Goal: Information Seeking & Learning: Learn about a topic

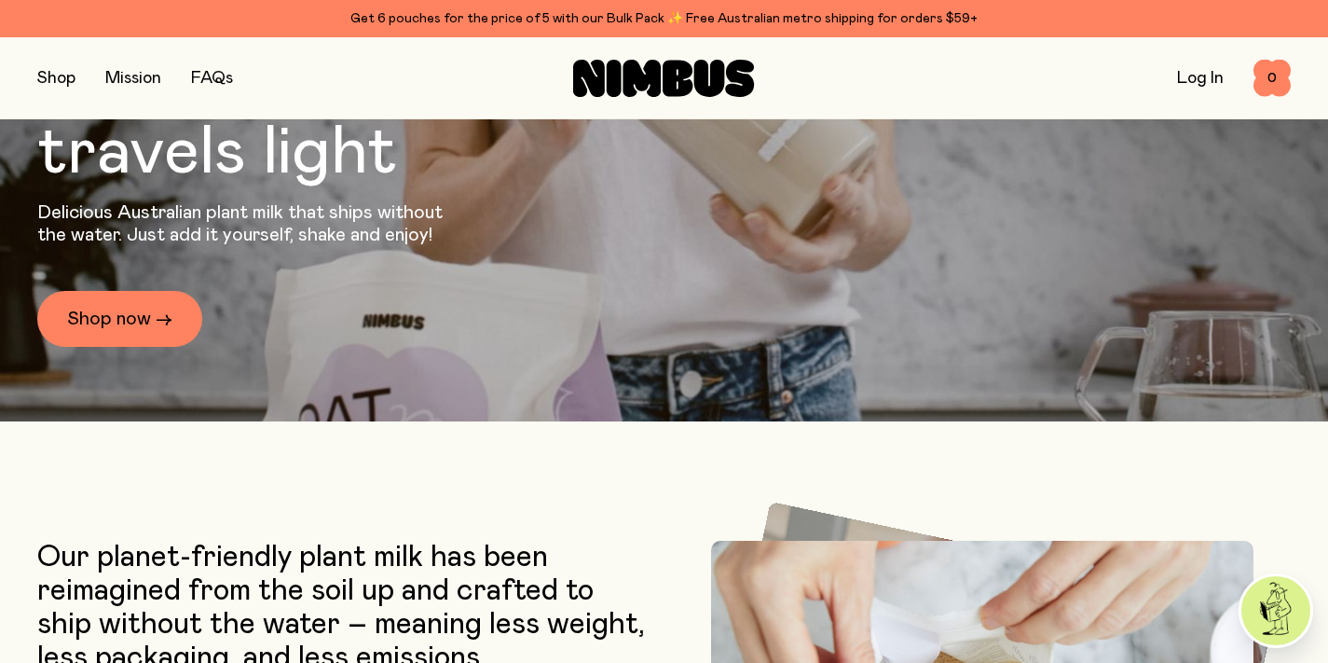
scroll to position [276, 0]
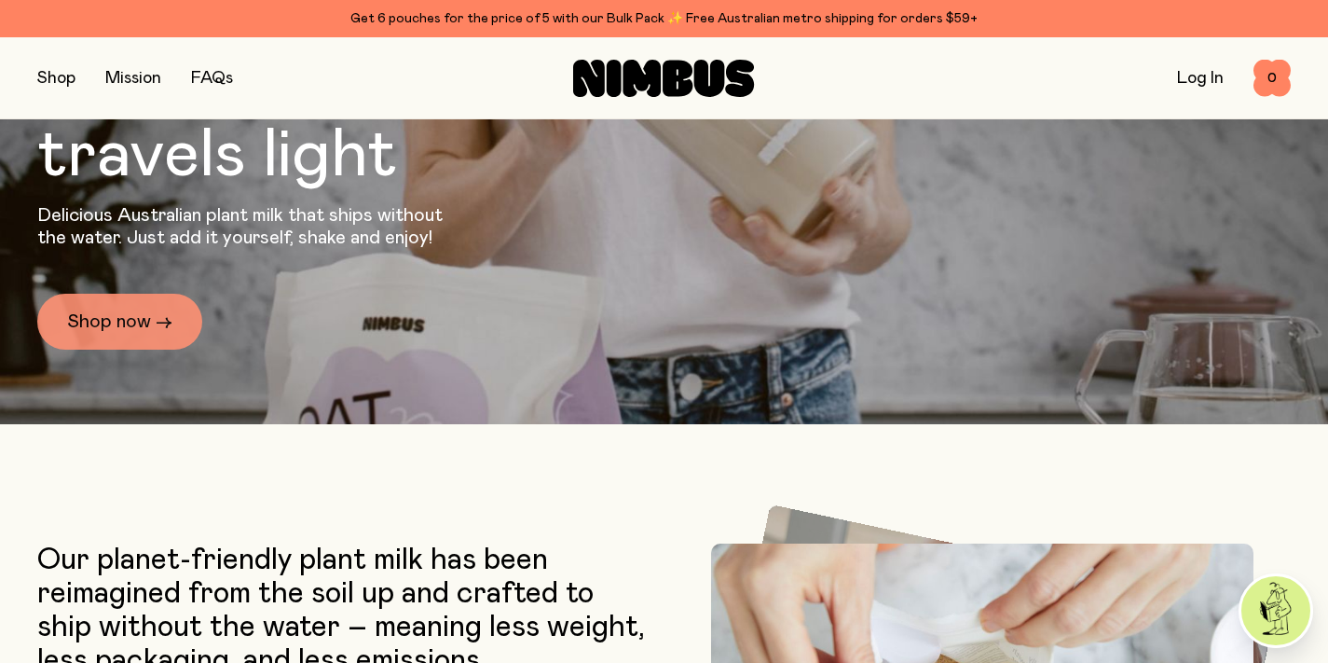
click at [151, 312] on link "Shop now →" at bounding box center [119, 322] width 165 height 56
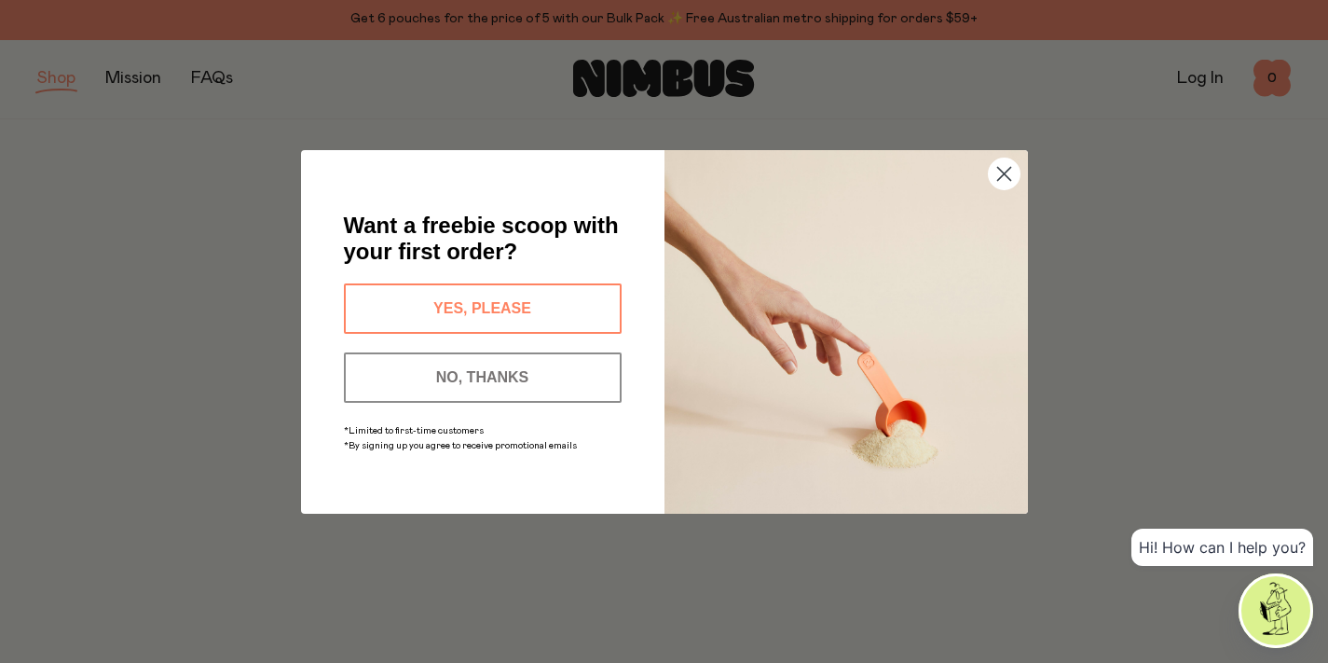
scroll to position [54, 0]
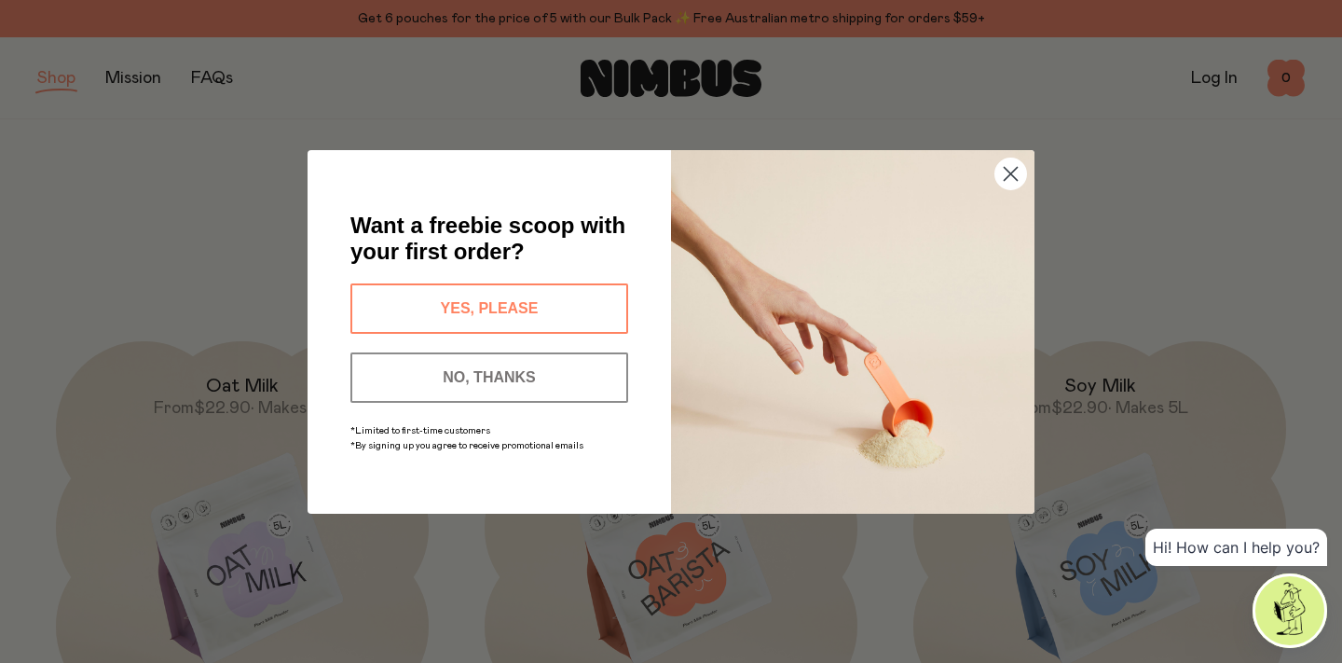
click at [576, 302] on button "YES, PLEASE" at bounding box center [489, 308] width 278 height 50
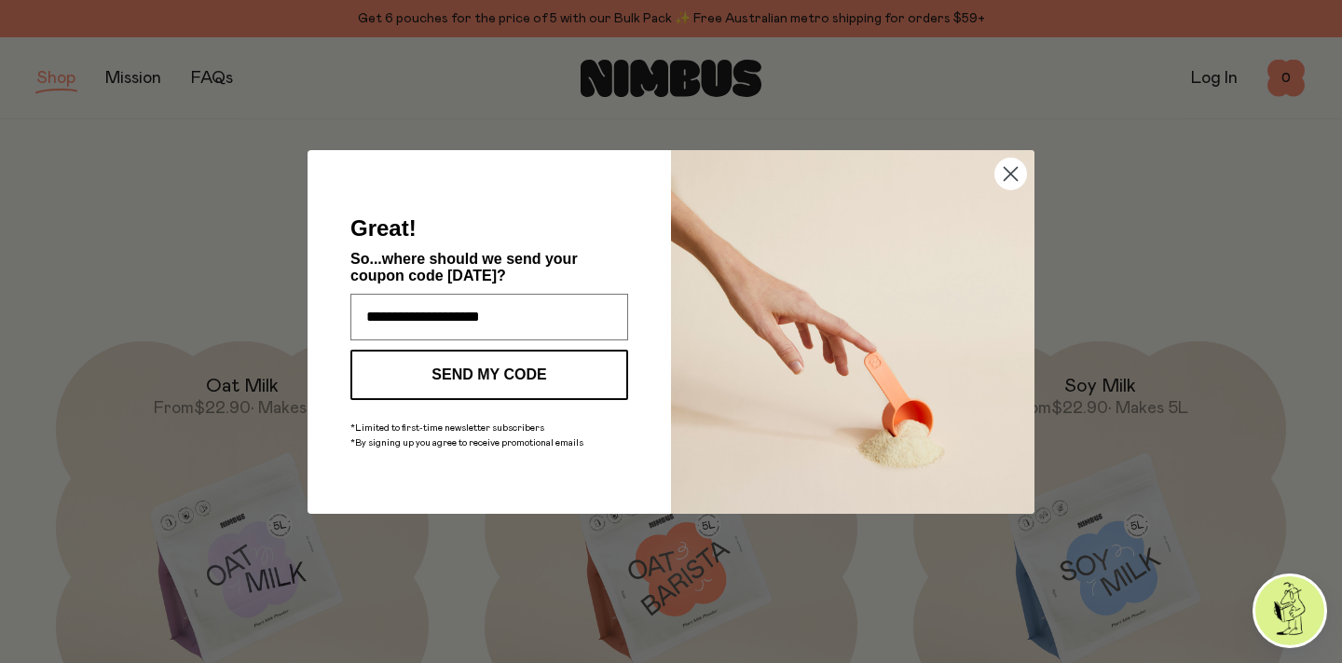
type input "**********"
click at [457, 364] on button "SEND MY CODE" at bounding box center [489, 375] width 278 height 50
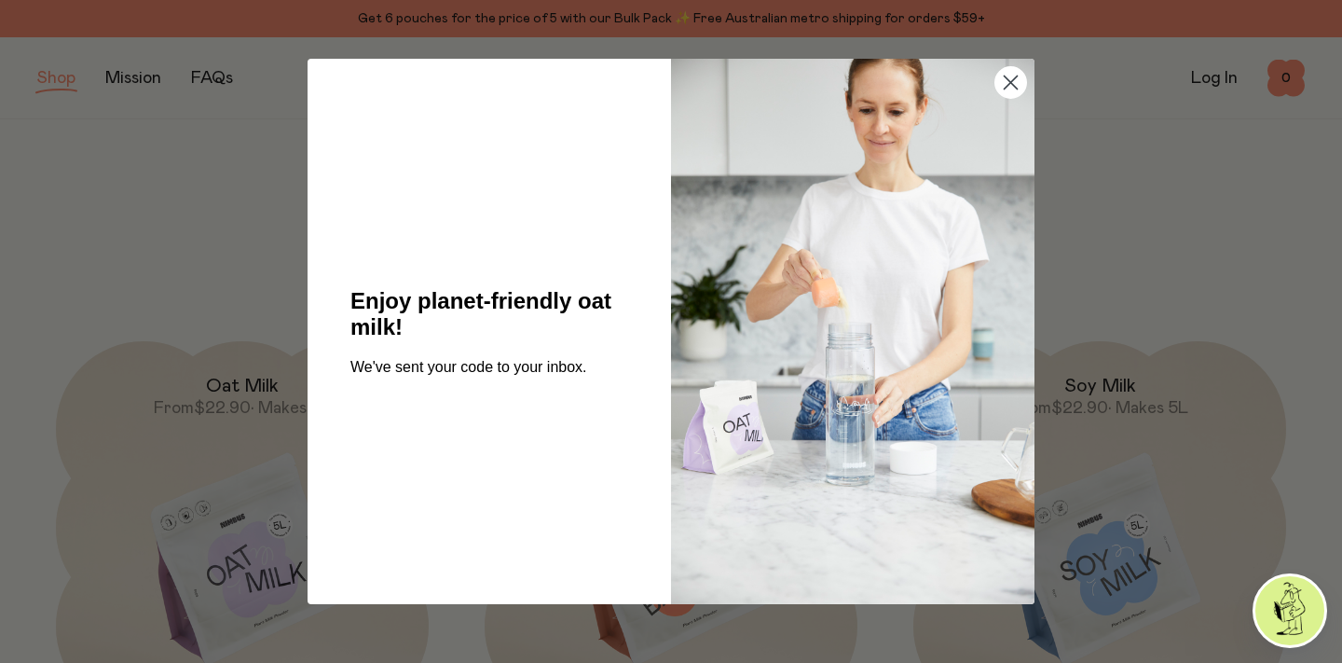
click at [1012, 79] on circle "Close dialog" at bounding box center [1010, 82] width 31 height 31
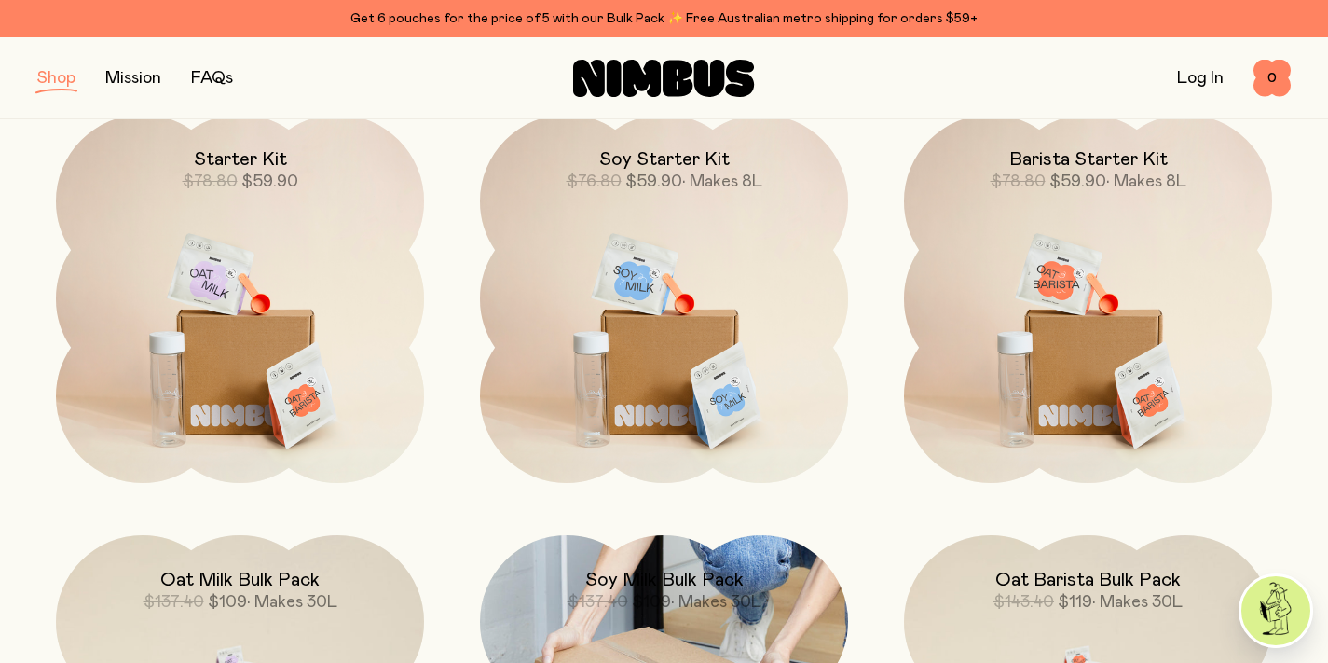
scroll to position [1352, 0]
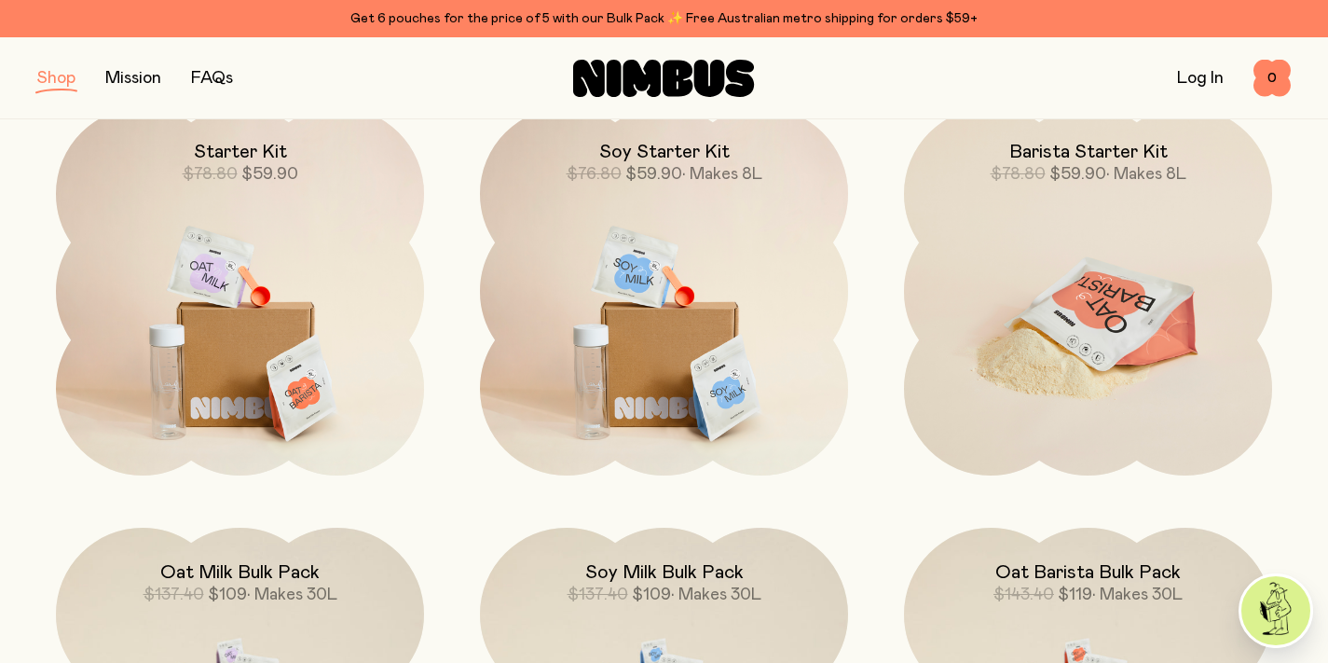
click at [1045, 184] on span "$78.80 $59.90 • Makes 8L" at bounding box center [1089, 174] width 196 height 22
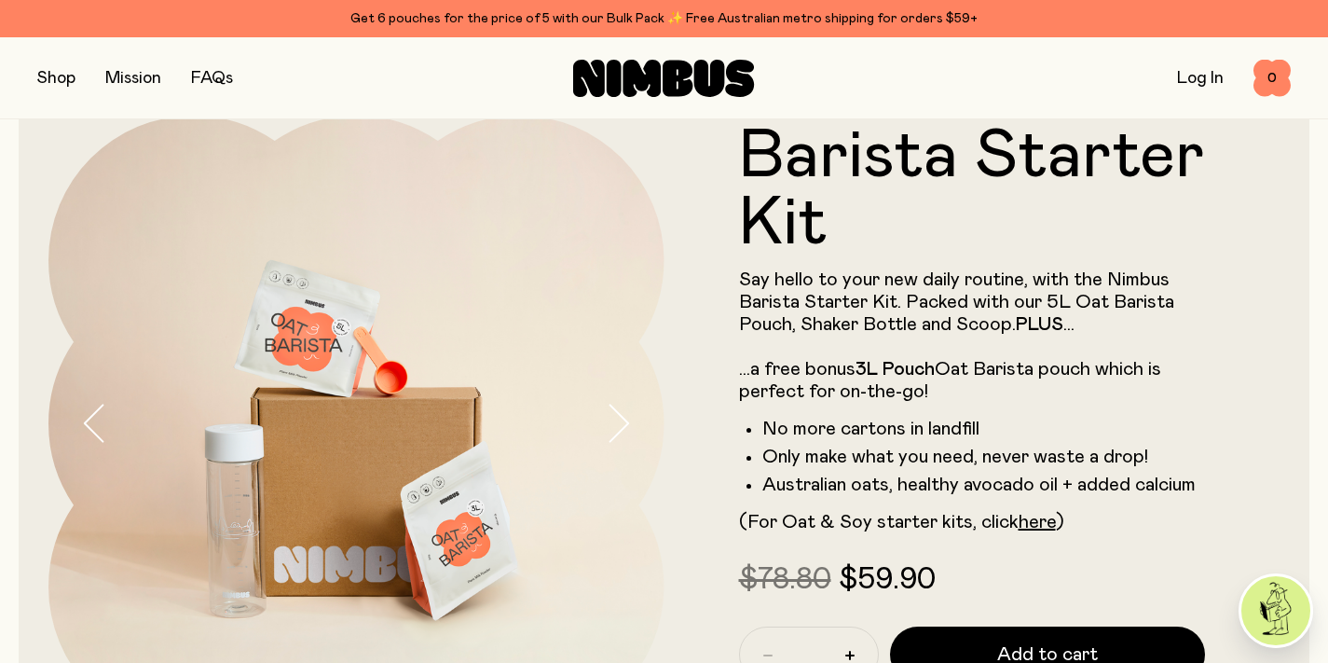
scroll to position [58, 0]
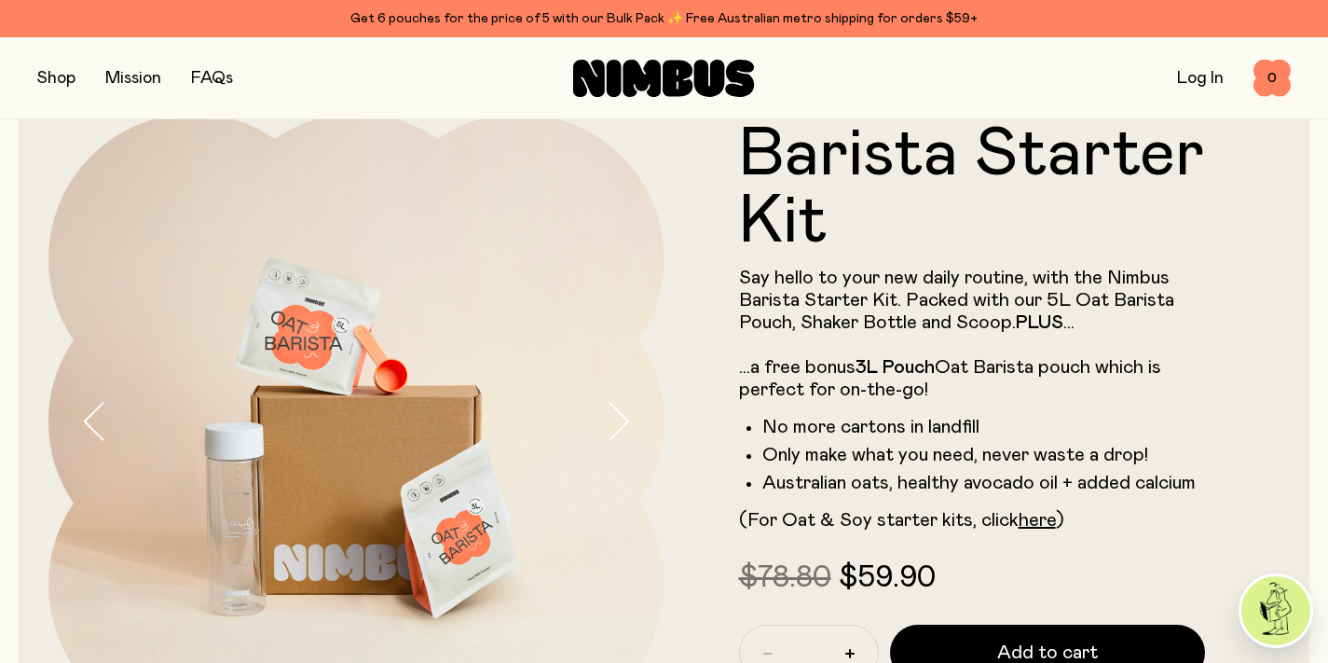
click at [633, 418] on button "button" at bounding box center [635, 422] width 60 height 616
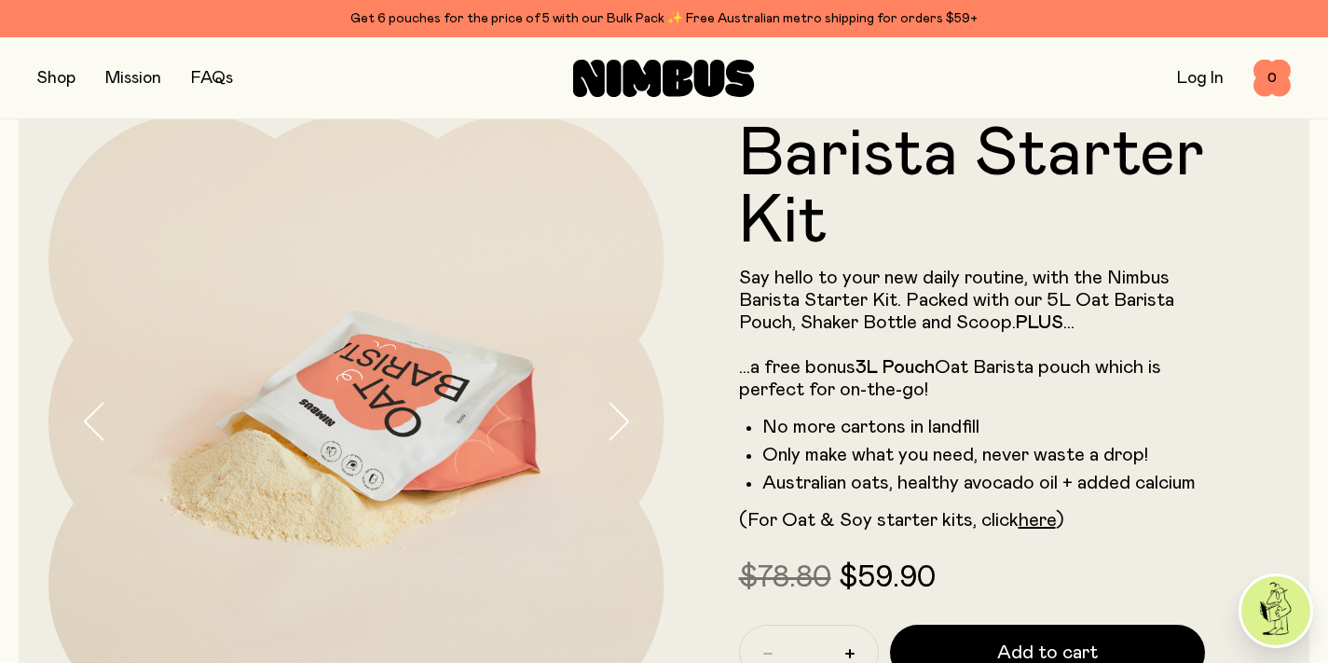
click at [633, 418] on button "button" at bounding box center [635, 422] width 60 height 616
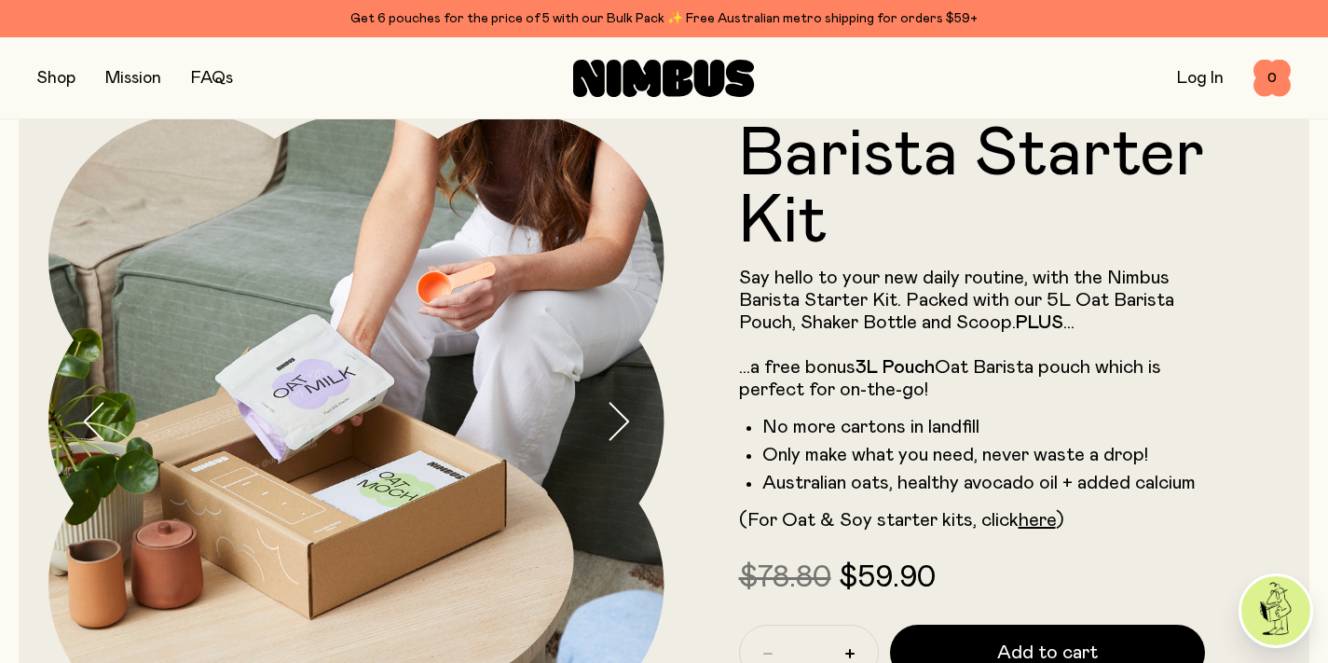
click at [633, 418] on button "button" at bounding box center [635, 422] width 60 height 616
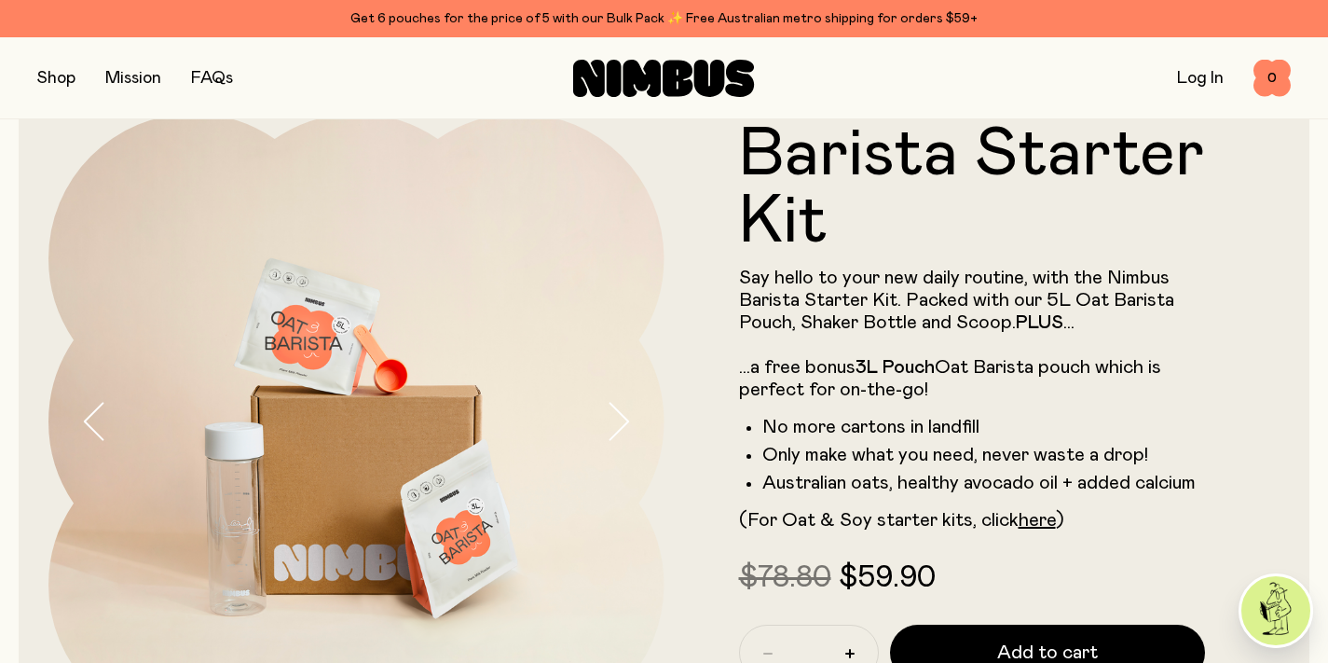
click at [633, 418] on button "button" at bounding box center [635, 422] width 60 height 616
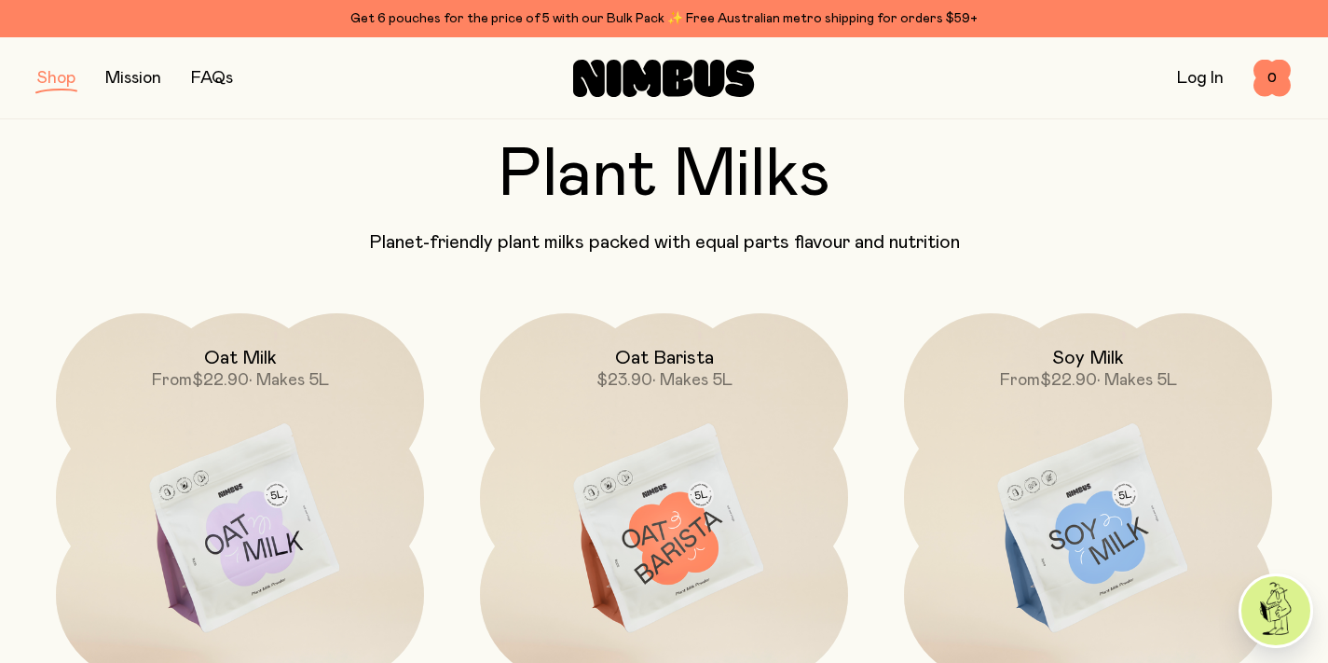
scroll to position [78, 0]
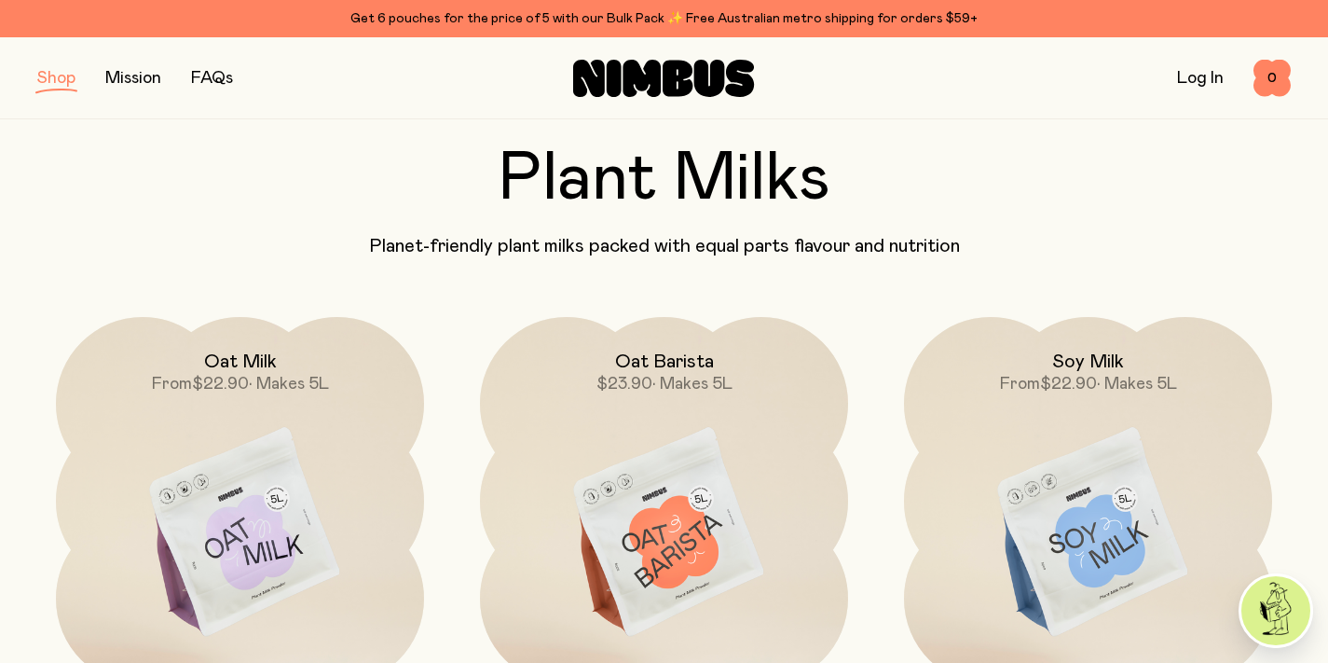
click at [69, 81] on button "button" at bounding box center [56, 78] width 38 height 26
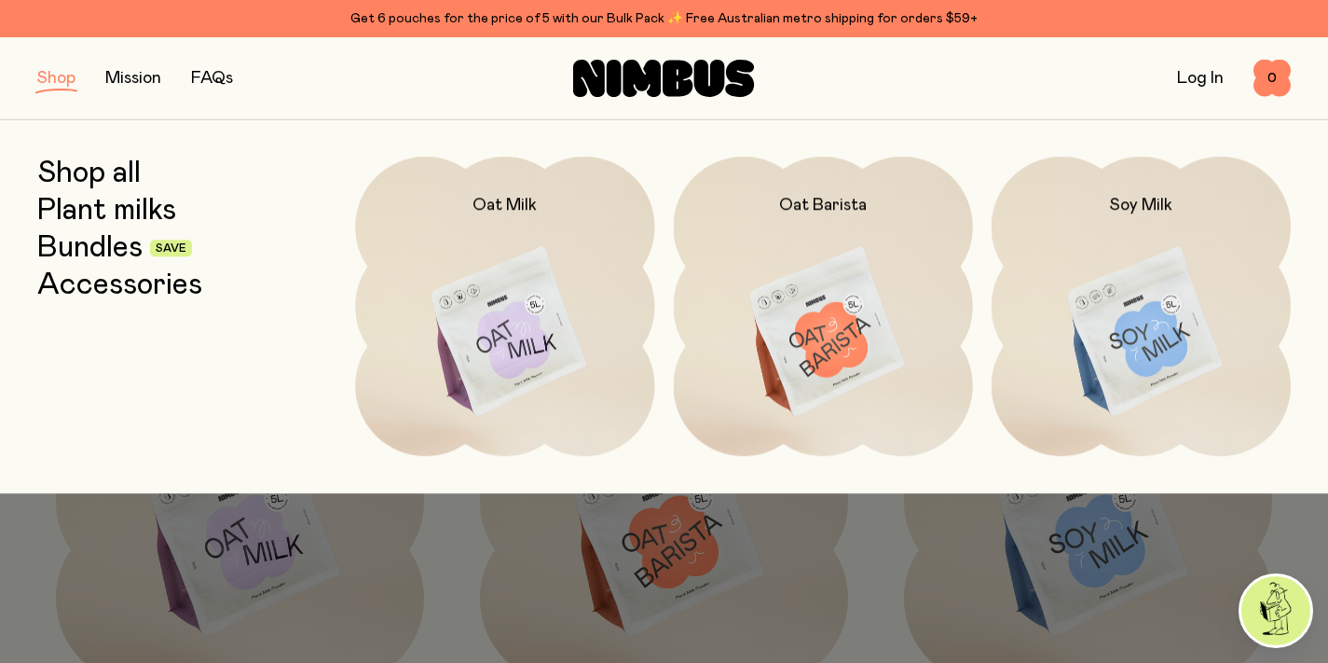
click at [109, 276] on link "Accessories" at bounding box center [119, 285] width 165 height 34
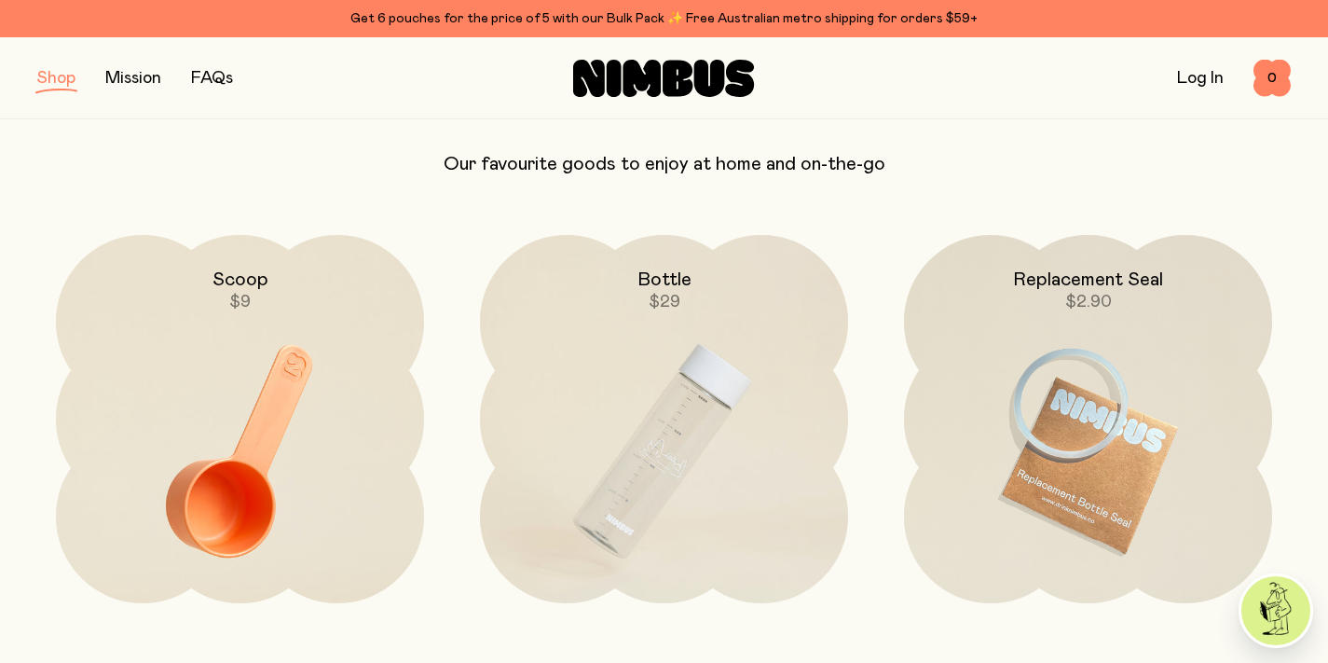
scroll to position [188, 0]
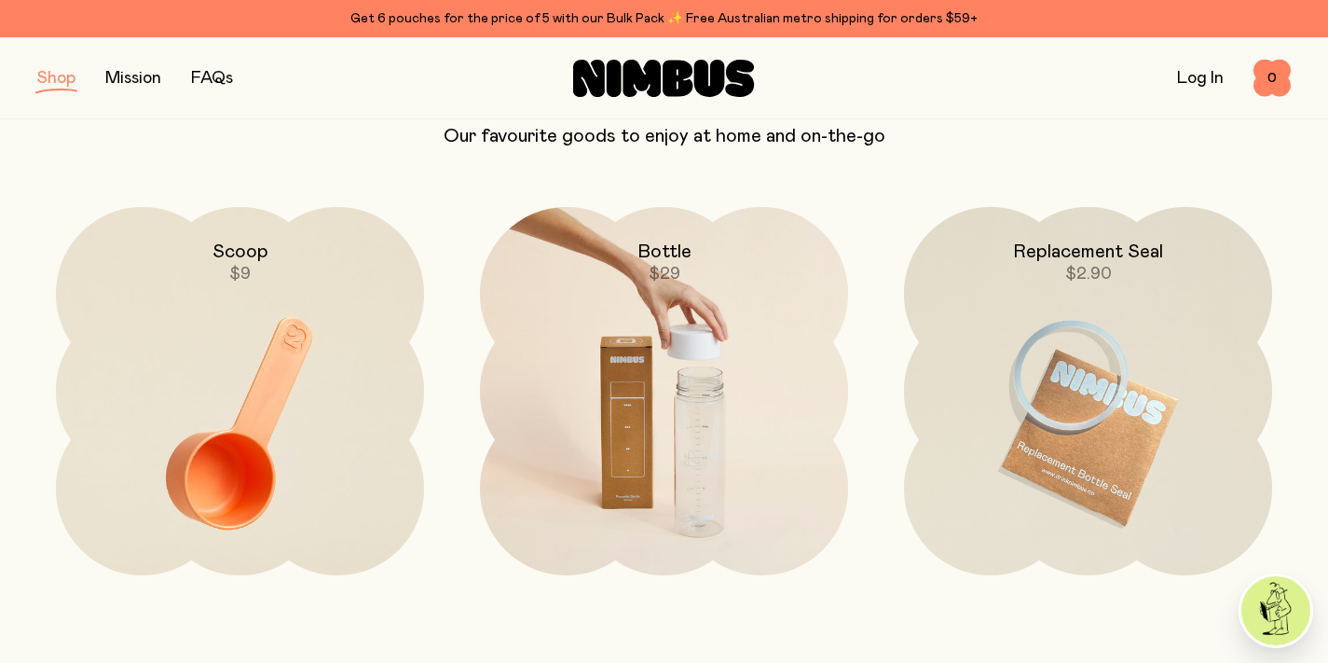
click at [644, 341] on img at bounding box center [664, 423] width 368 height 432
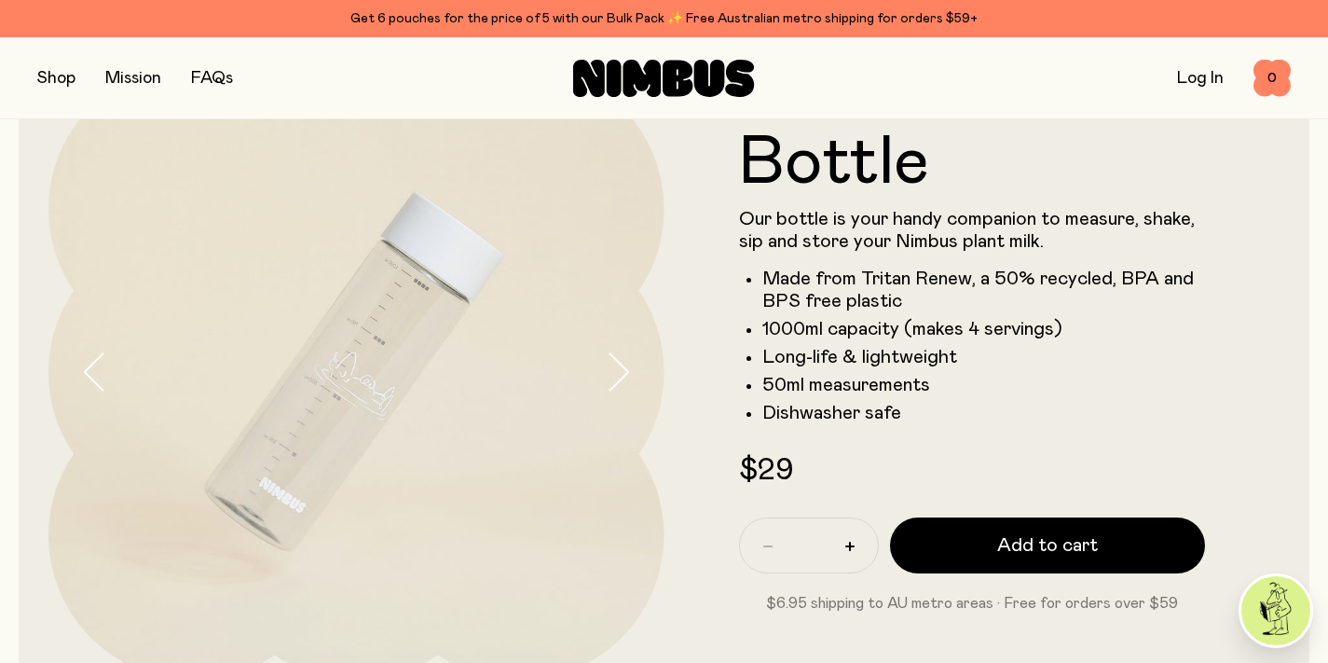
scroll to position [108, 0]
click at [628, 364] on icon "button" at bounding box center [618, 370] width 26 height 39
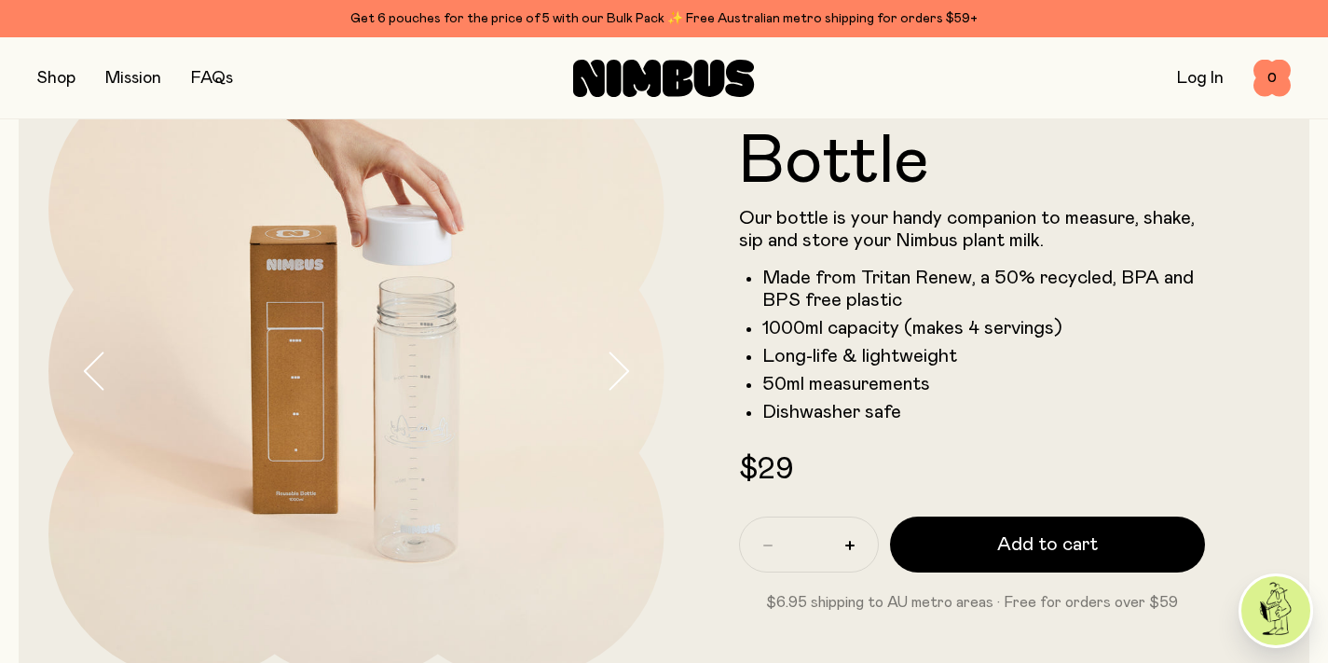
click at [628, 364] on icon "button" at bounding box center [618, 370] width 26 height 39
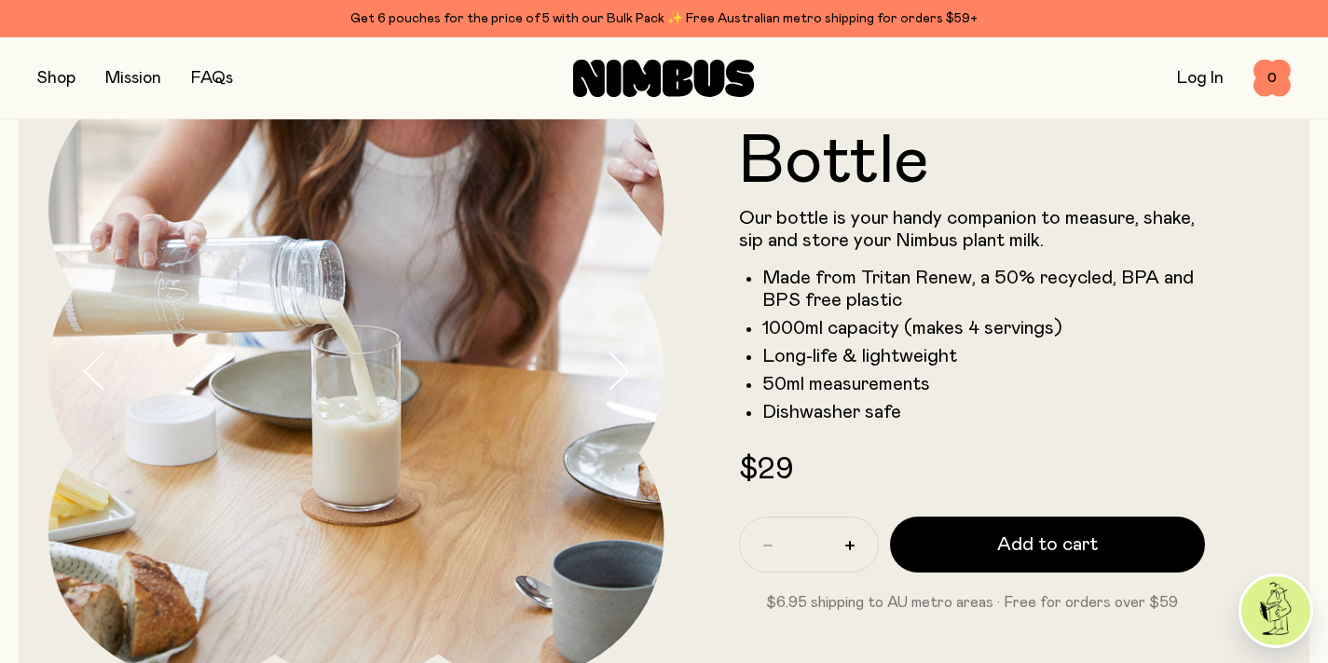
click at [621, 378] on icon "button" at bounding box center [619, 371] width 19 height 36
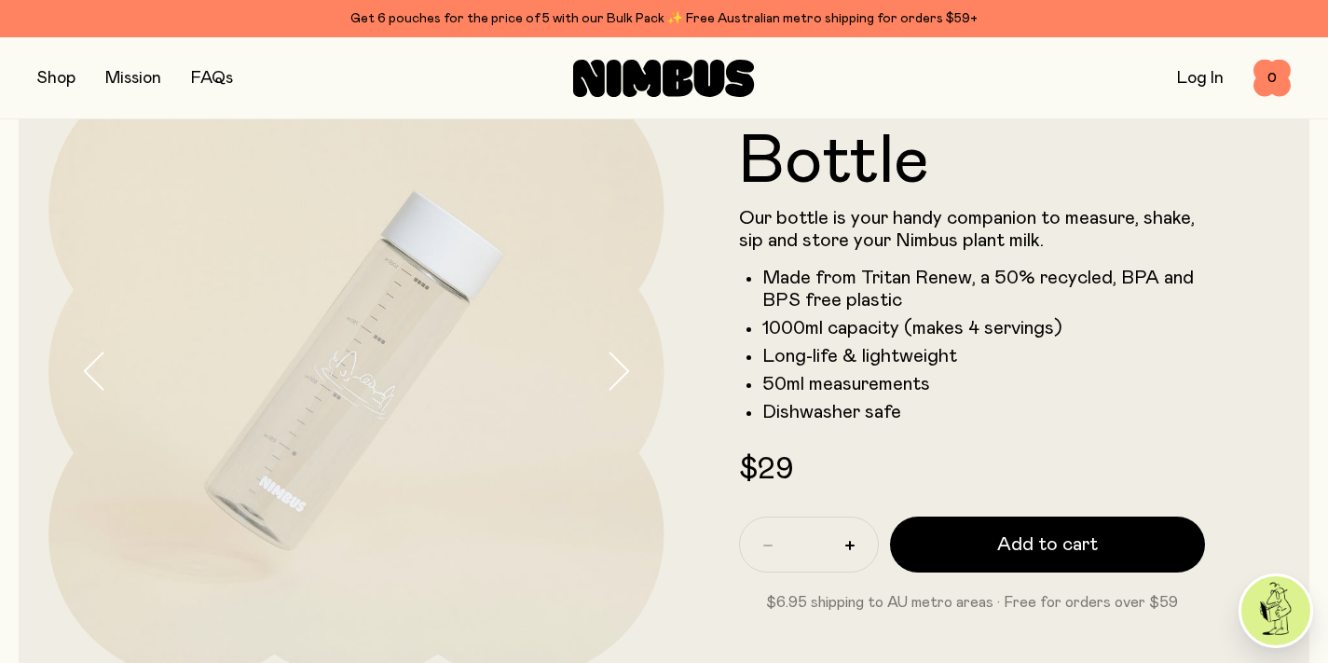
click at [621, 378] on icon "button" at bounding box center [619, 371] width 19 height 36
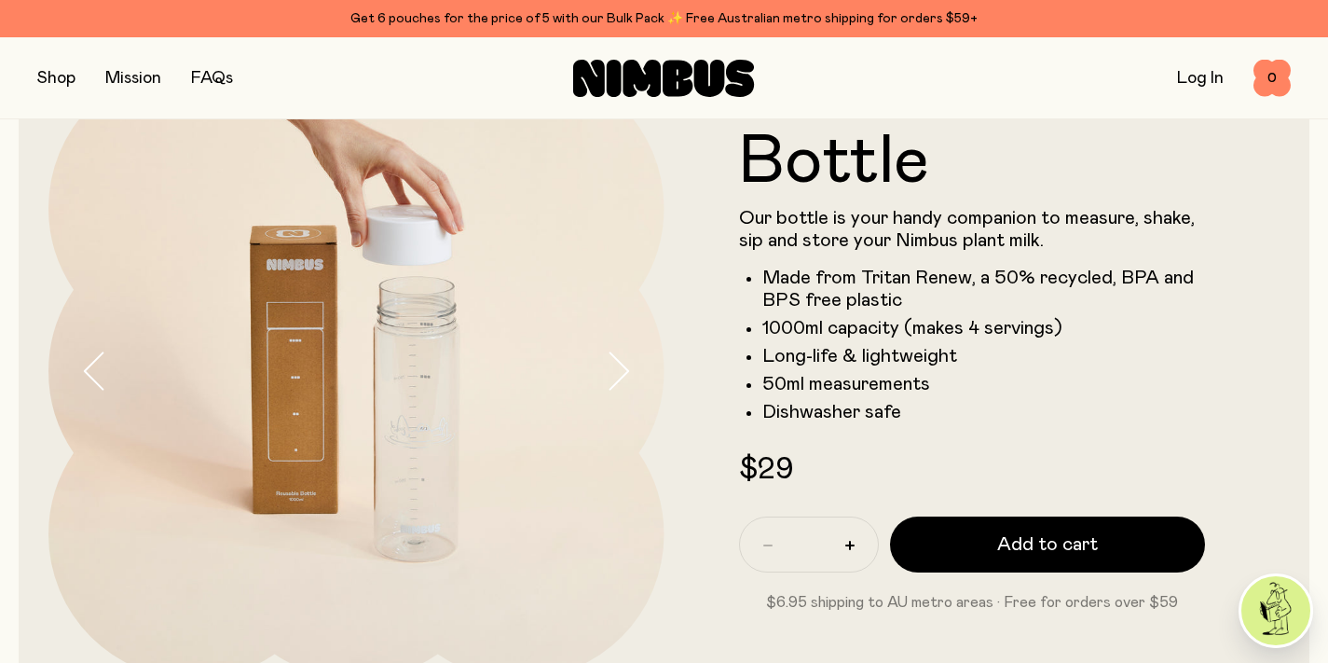
click at [621, 378] on icon "button" at bounding box center [619, 371] width 19 height 36
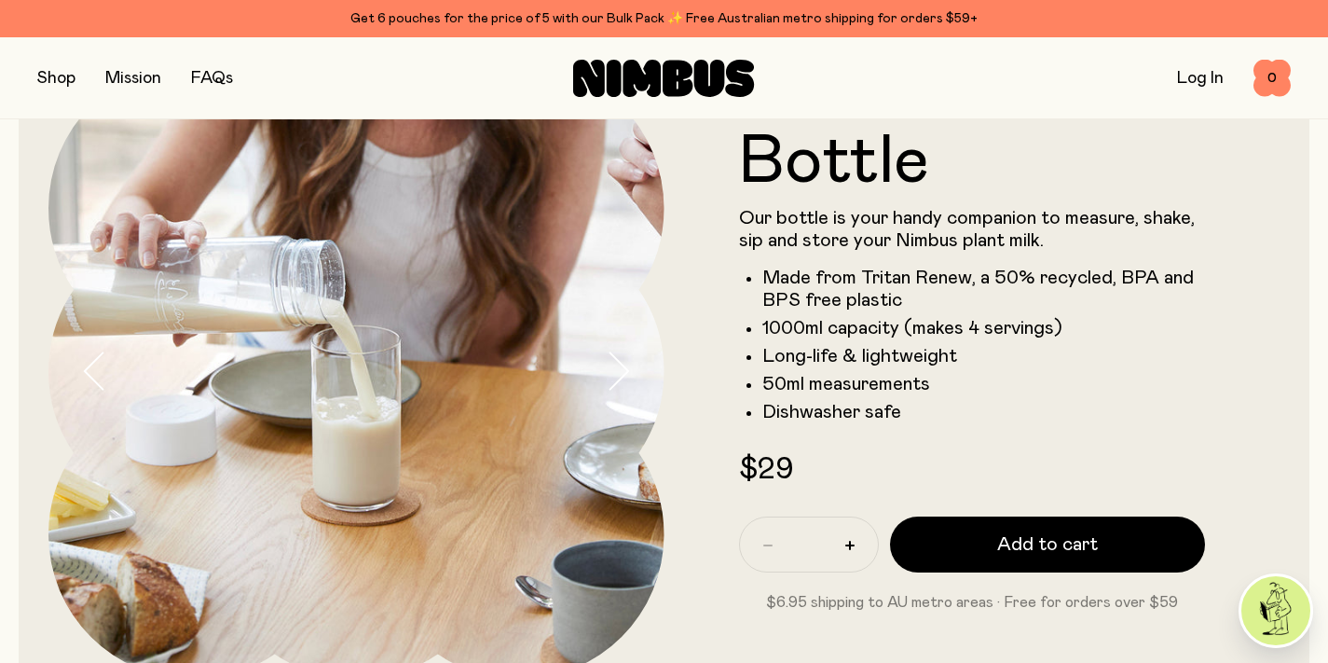
click at [621, 378] on icon "button" at bounding box center [619, 371] width 19 height 36
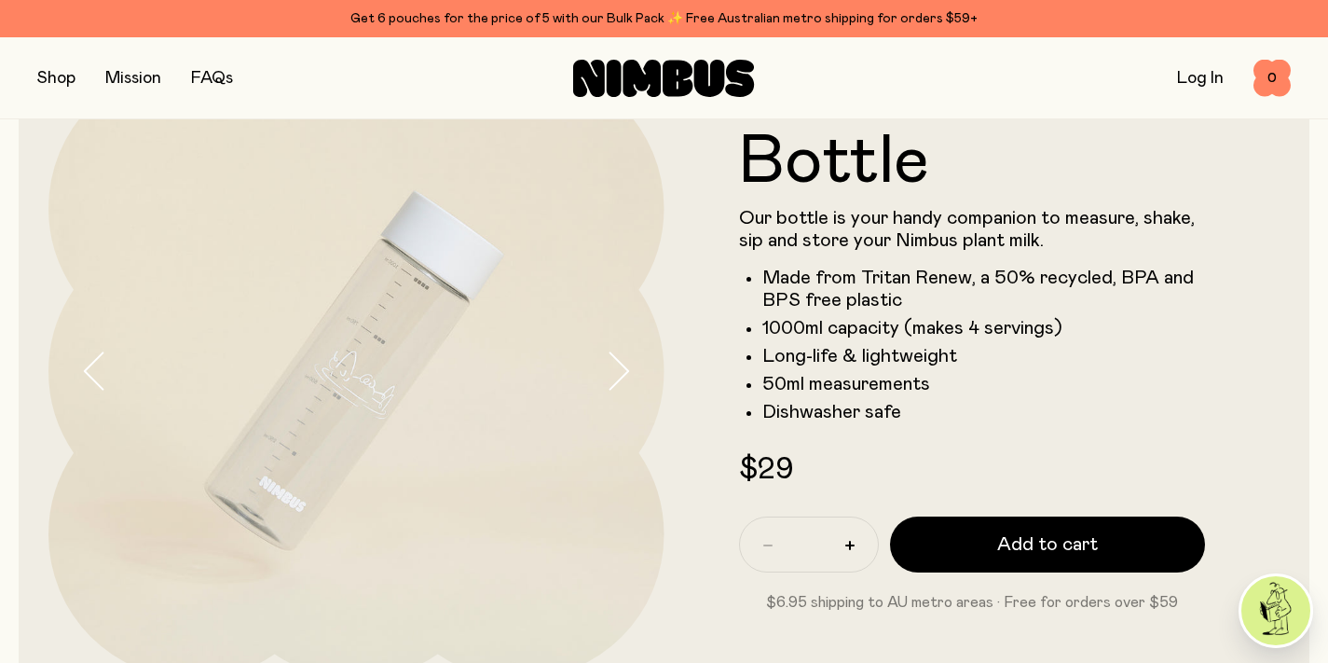
click at [621, 378] on icon "button" at bounding box center [619, 371] width 19 height 36
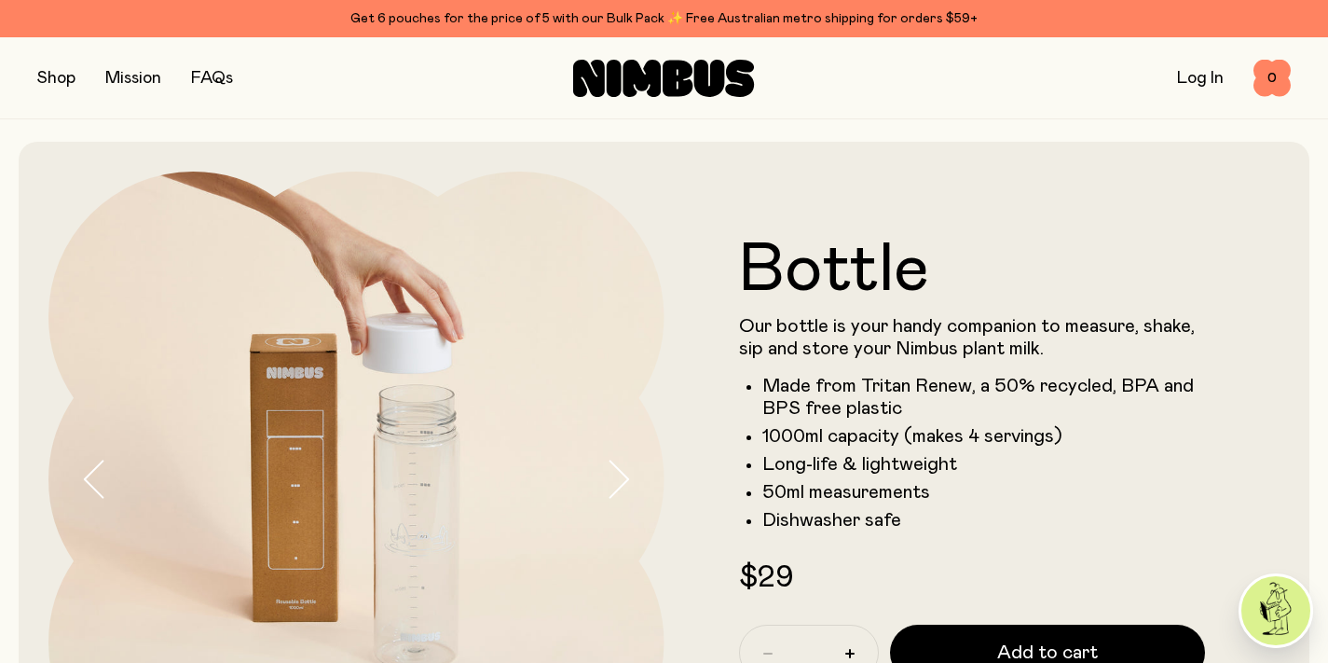
scroll to position [68, 0]
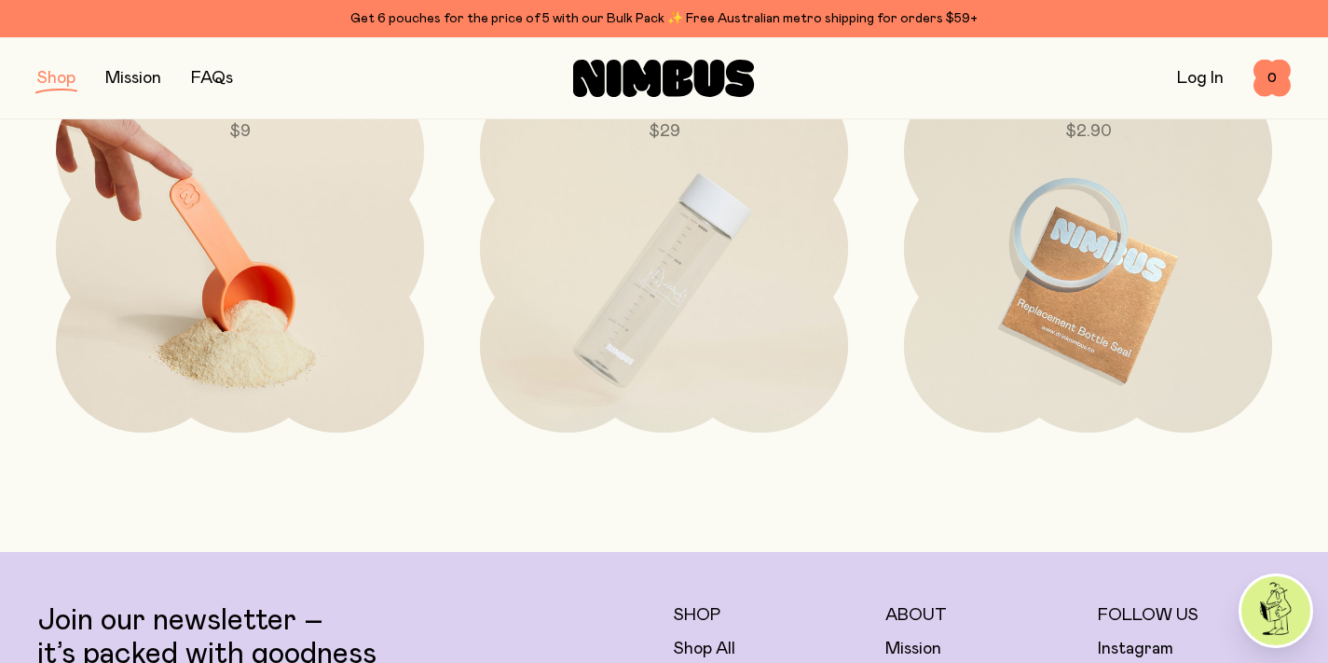
scroll to position [334, 0]
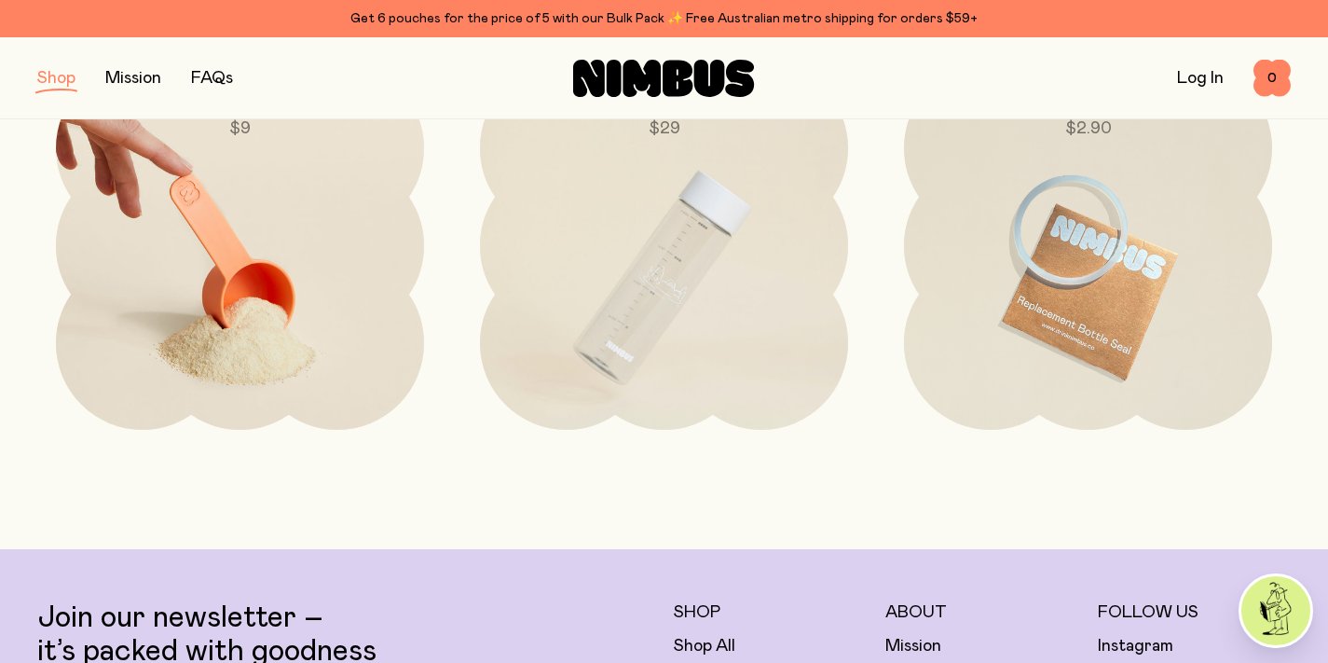
click at [216, 319] on img at bounding box center [240, 278] width 368 height 432
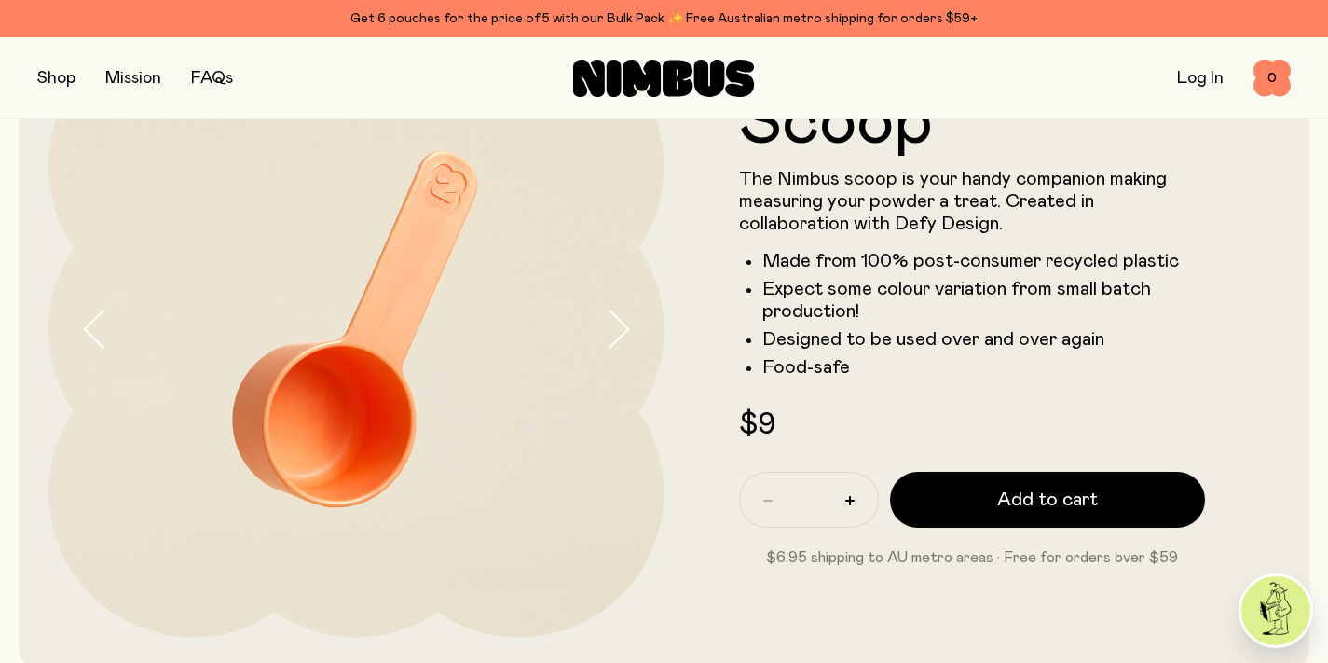
scroll to position [154, 0]
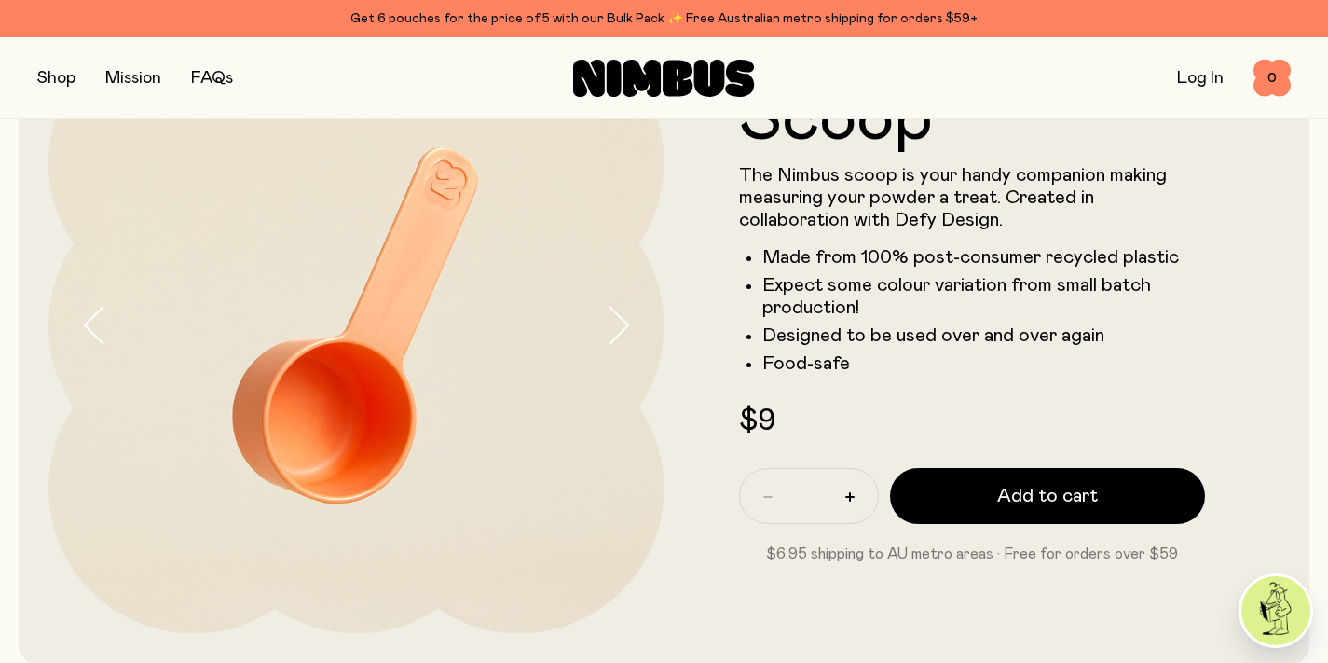
click at [623, 331] on icon "button" at bounding box center [619, 326] width 19 height 36
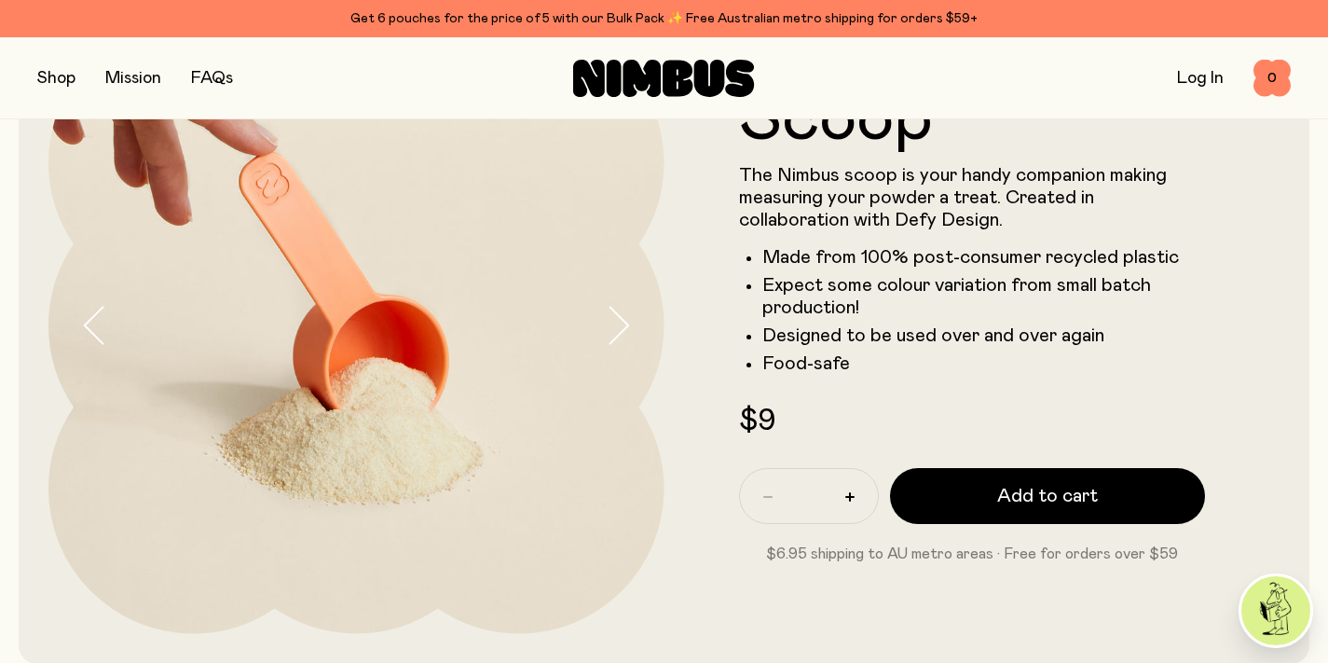
click at [623, 331] on icon "button" at bounding box center [619, 326] width 19 height 36
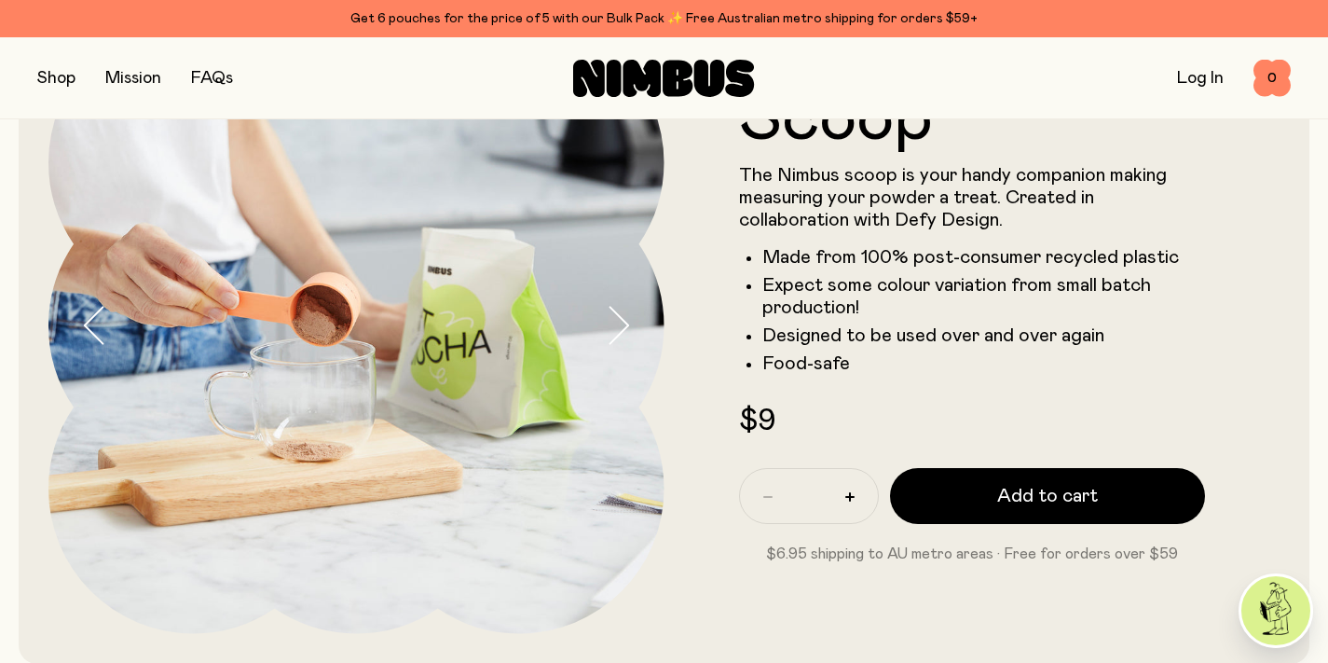
click at [623, 331] on icon "button" at bounding box center [619, 326] width 19 height 36
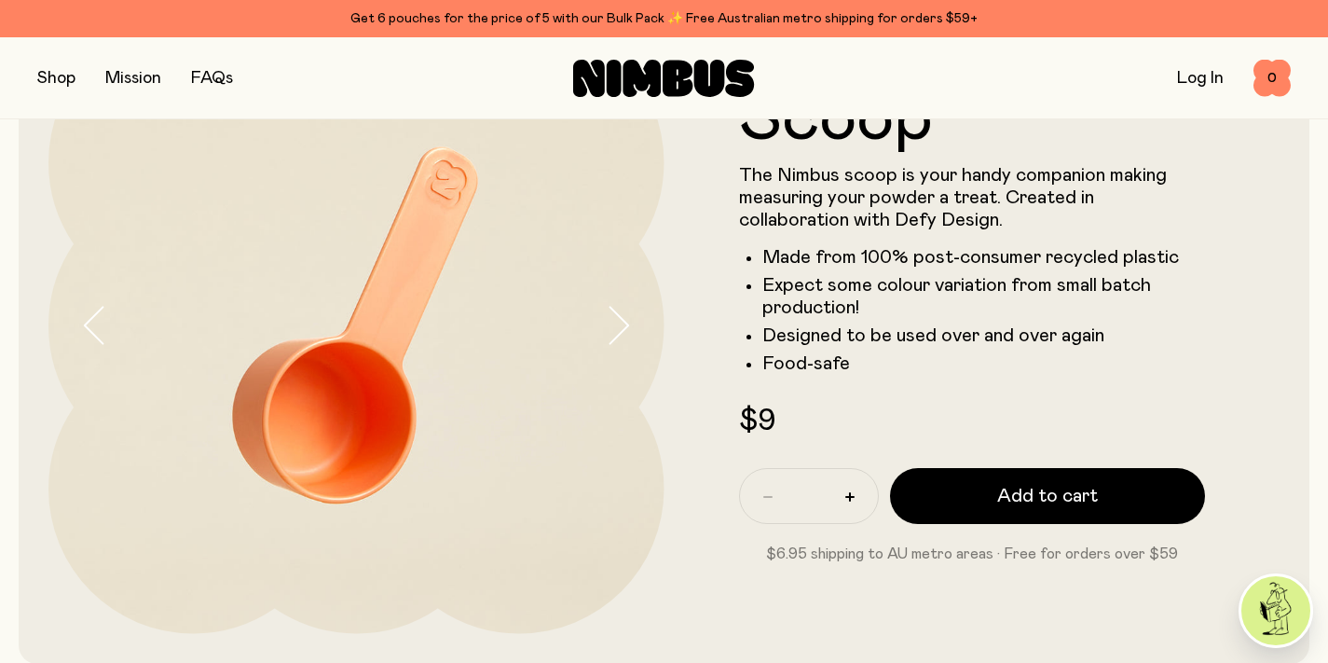
click at [623, 331] on icon "button" at bounding box center [619, 326] width 19 height 36
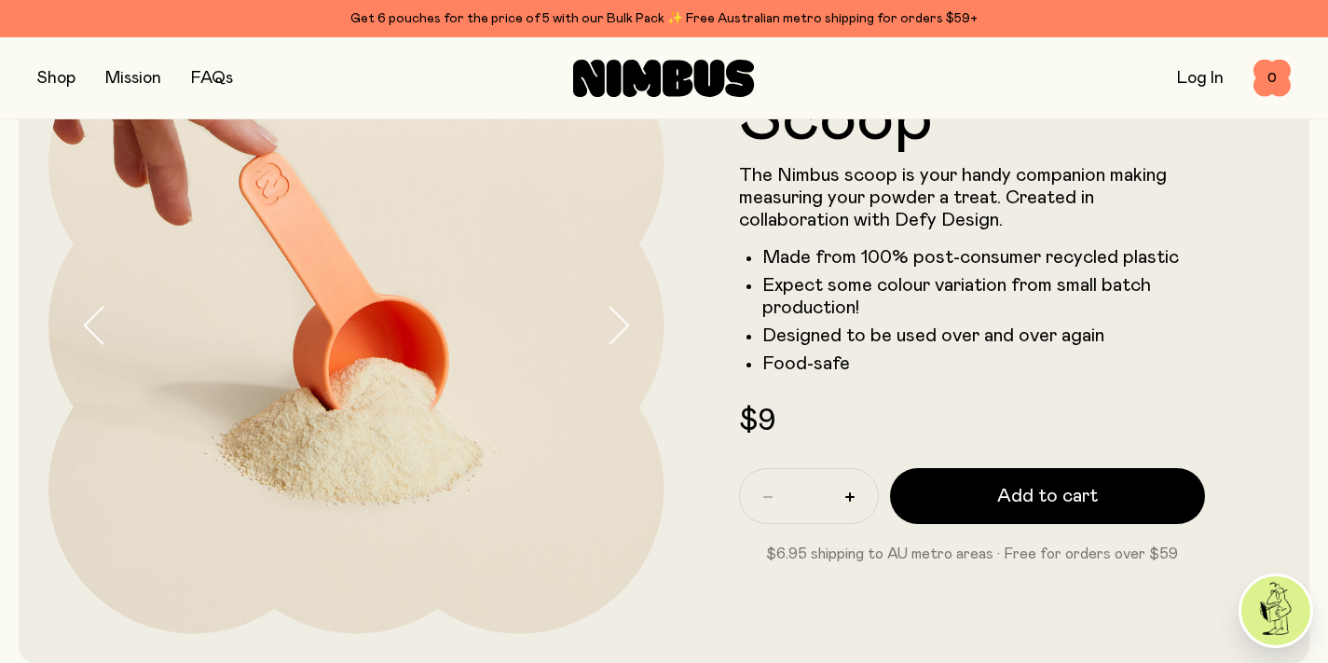
click at [34, 75] on div "Shop Mission FAQs Log In 0 0" at bounding box center [664, 78] width 1328 height 82
click at [59, 76] on button "button" at bounding box center [56, 78] width 38 height 26
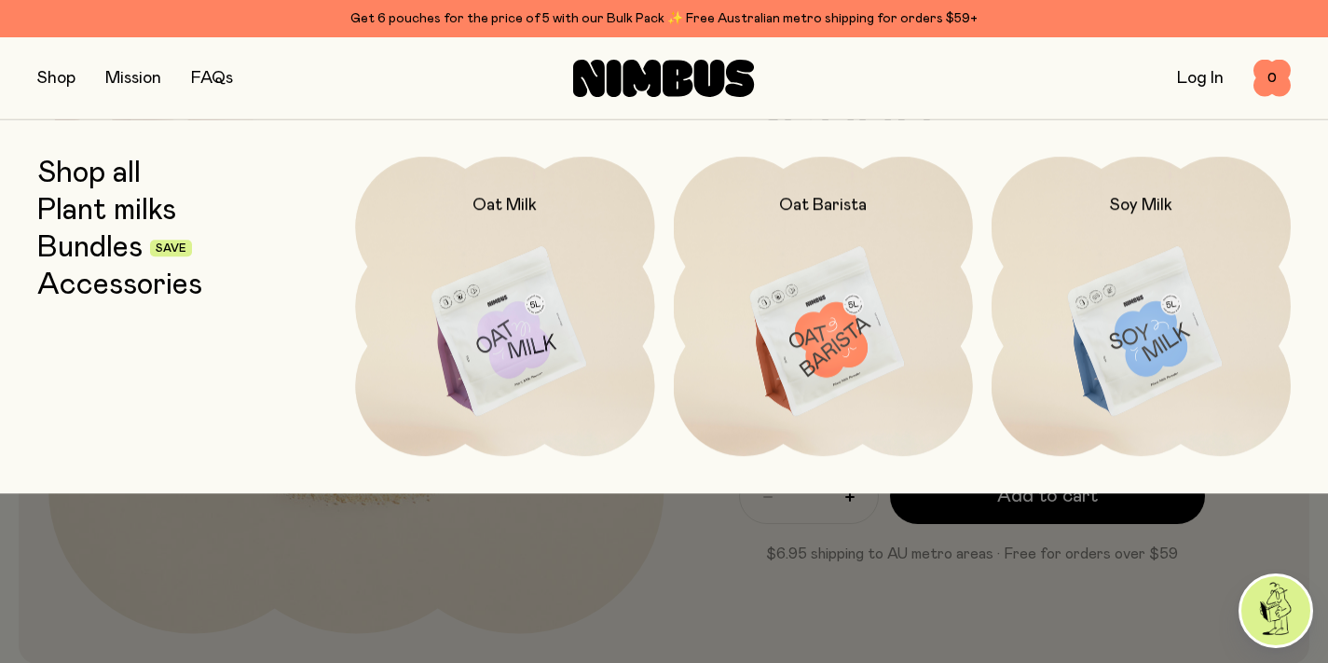
click at [228, 86] on link "FAQs" at bounding box center [212, 78] width 42 height 17
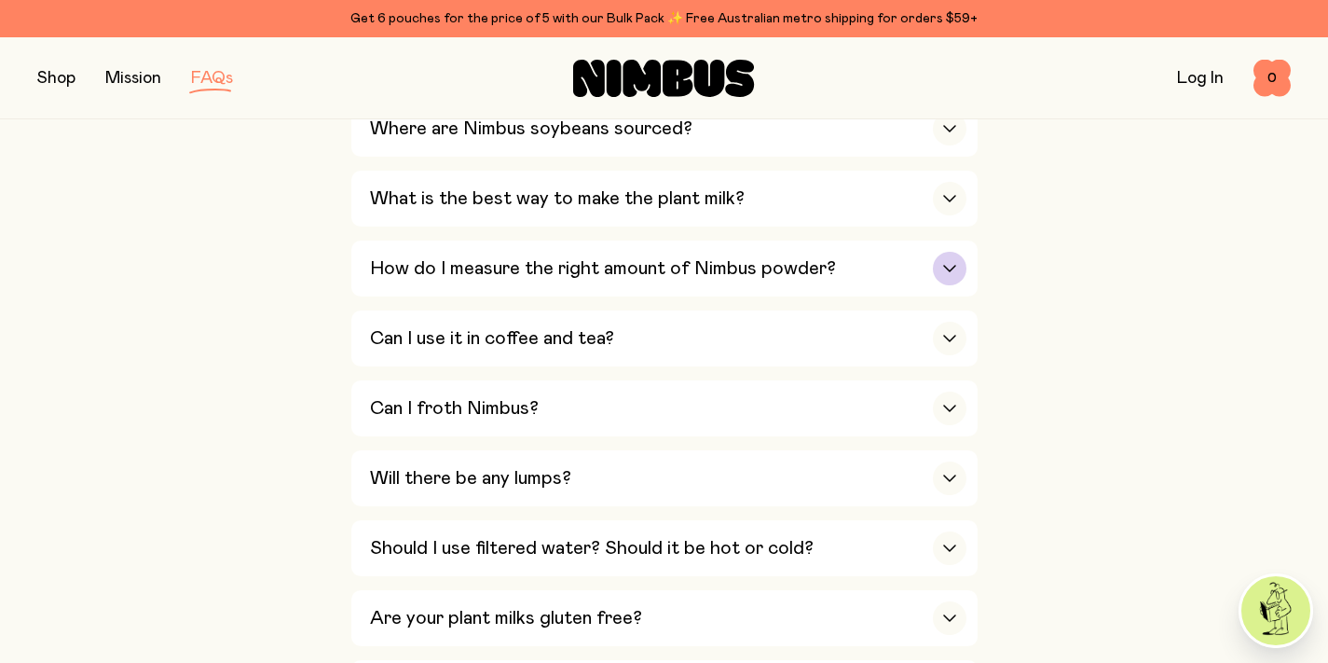
scroll to position [670, 0]
click at [415, 326] on h3 "Can I use it in coffee and tea?" at bounding box center [492, 337] width 244 height 22
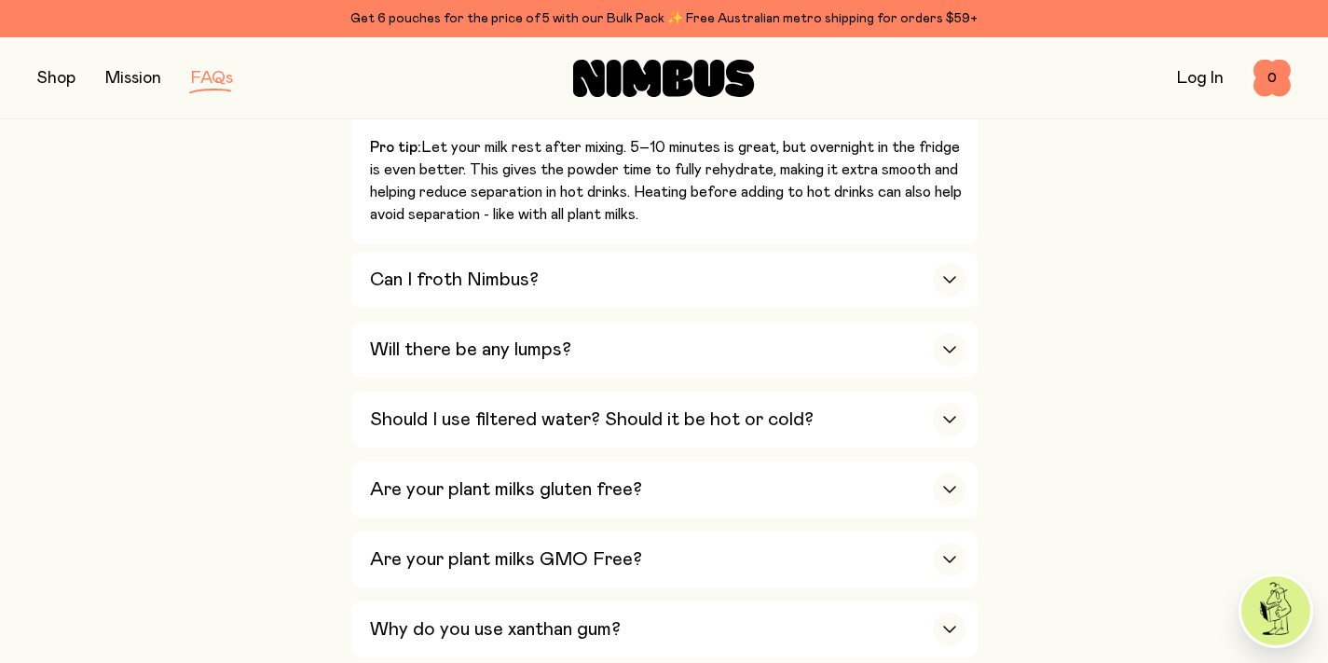
scroll to position [1171, 0]
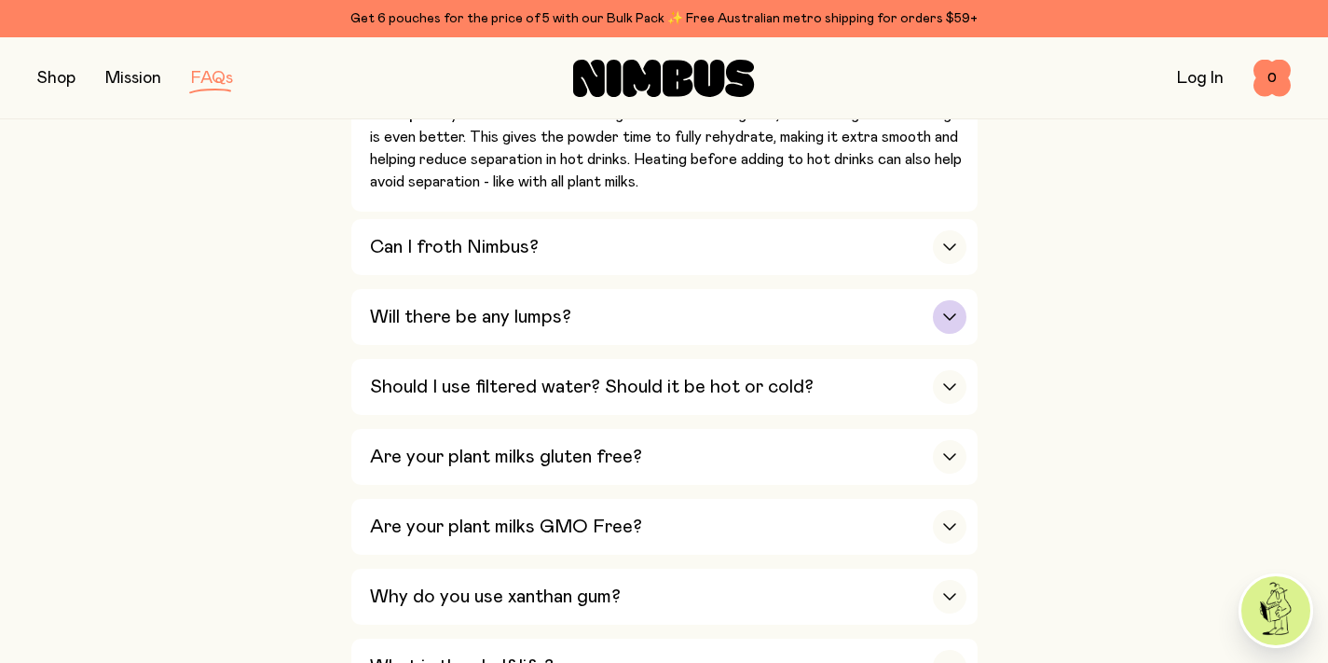
click at [459, 306] on h3 "Will there be any lumps?" at bounding box center [470, 317] width 201 height 22
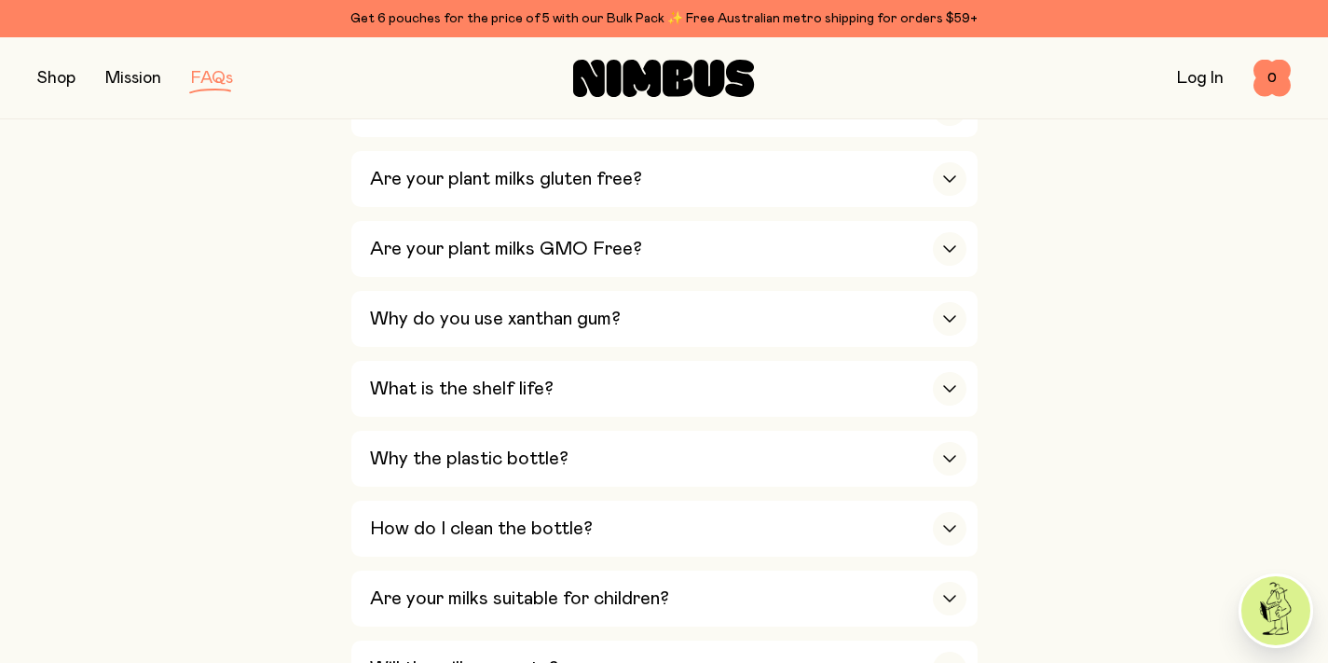
scroll to position [1352, 0]
click at [448, 307] on h3 "Why do you use xanthan gum?" at bounding box center [495, 318] width 251 height 22
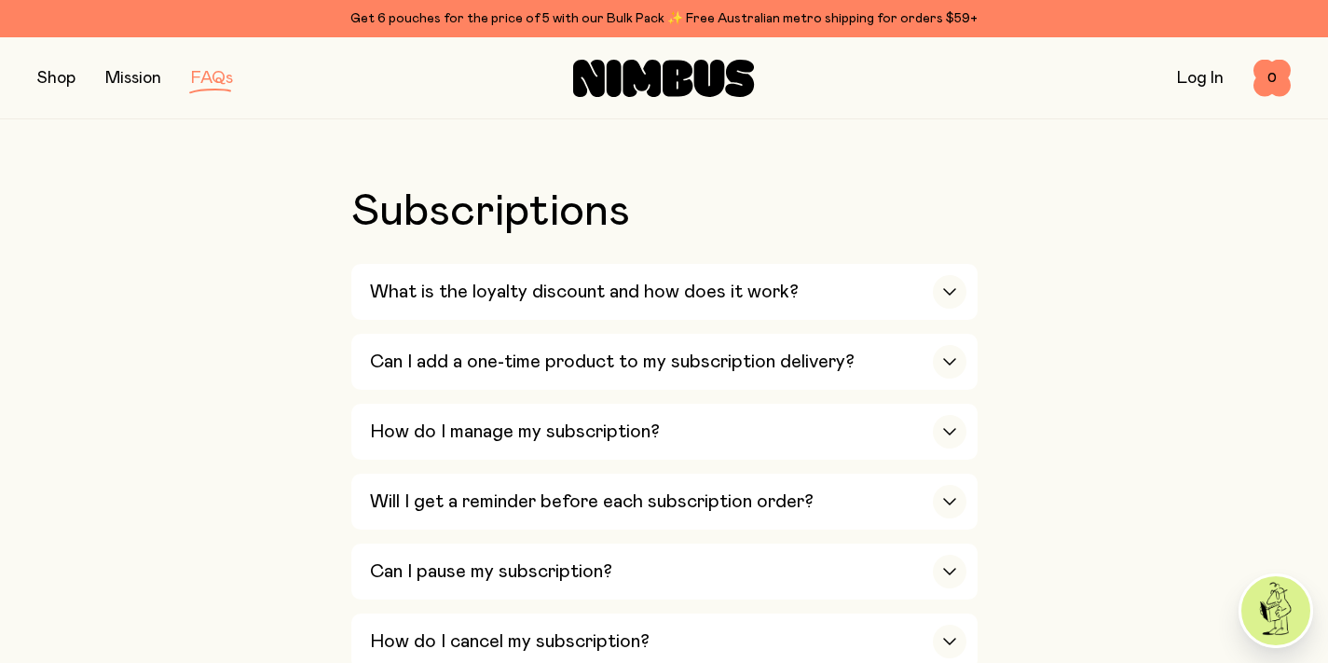
scroll to position [2362, 0]
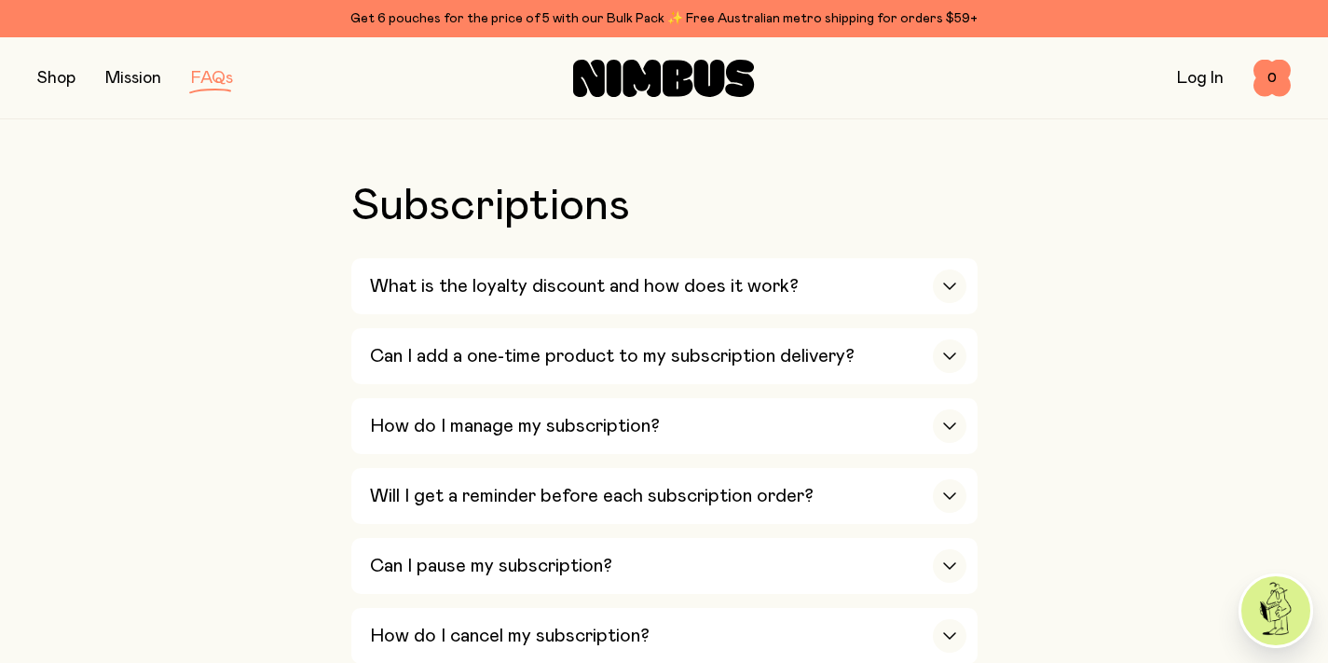
click at [62, 82] on button "button" at bounding box center [56, 78] width 38 height 26
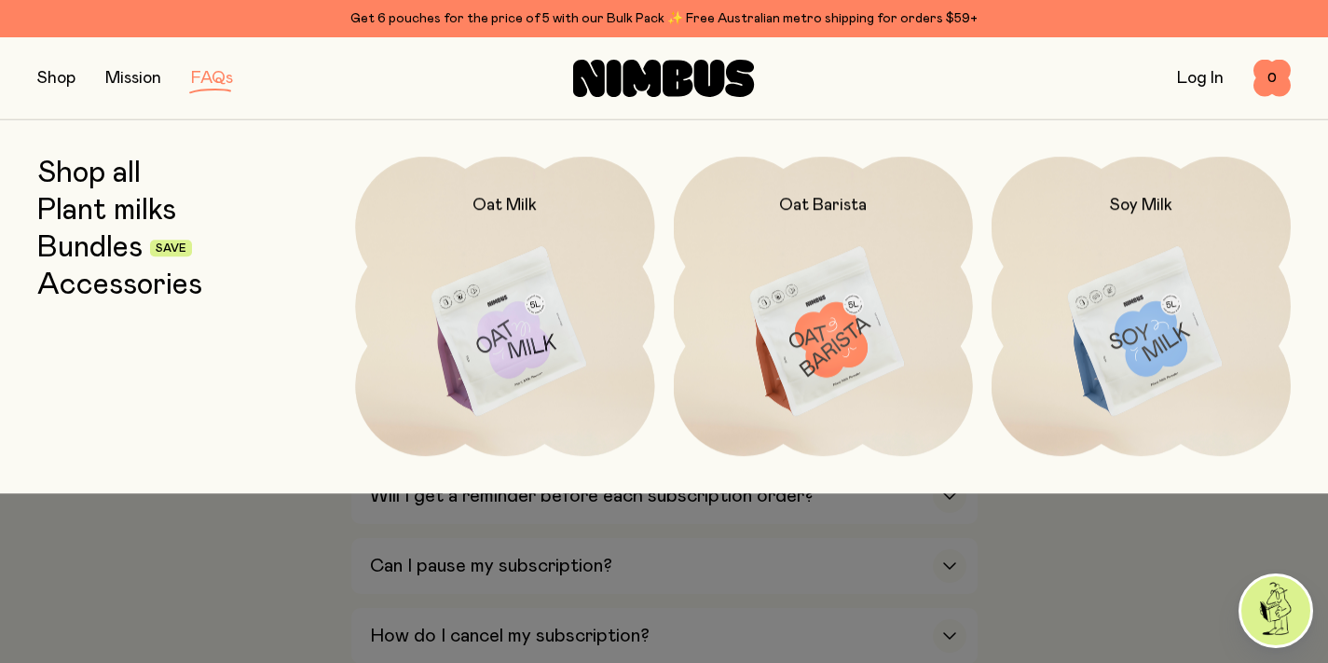
click at [89, 204] on link "Plant milks" at bounding box center [106, 211] width 139 height 34
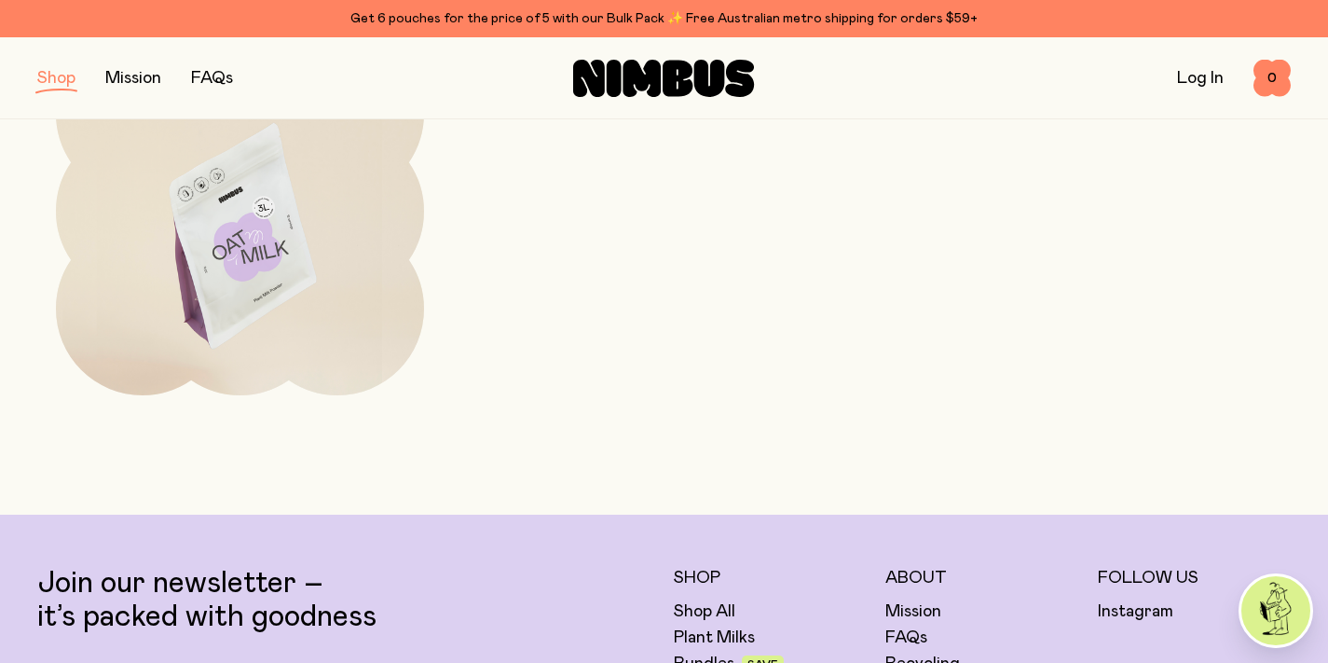
scroll to position [785, 0]
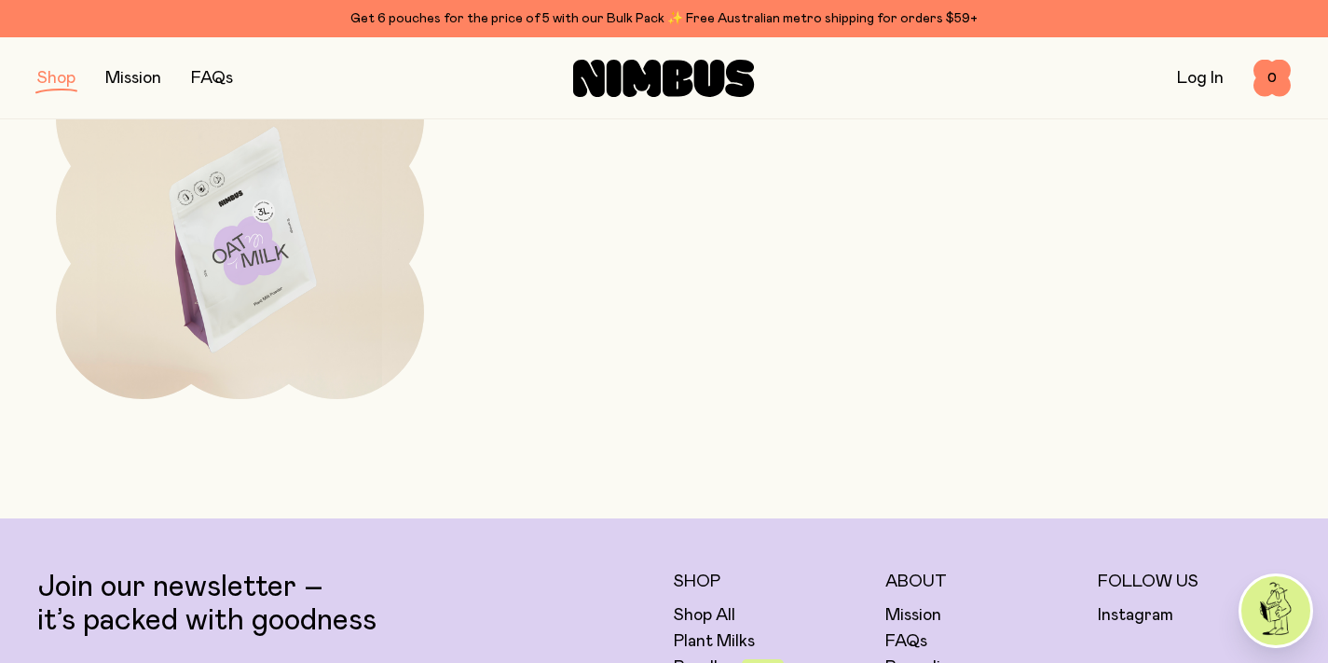
click at [216, 261] on img at bounding box center [240, 247] width 368 height 432
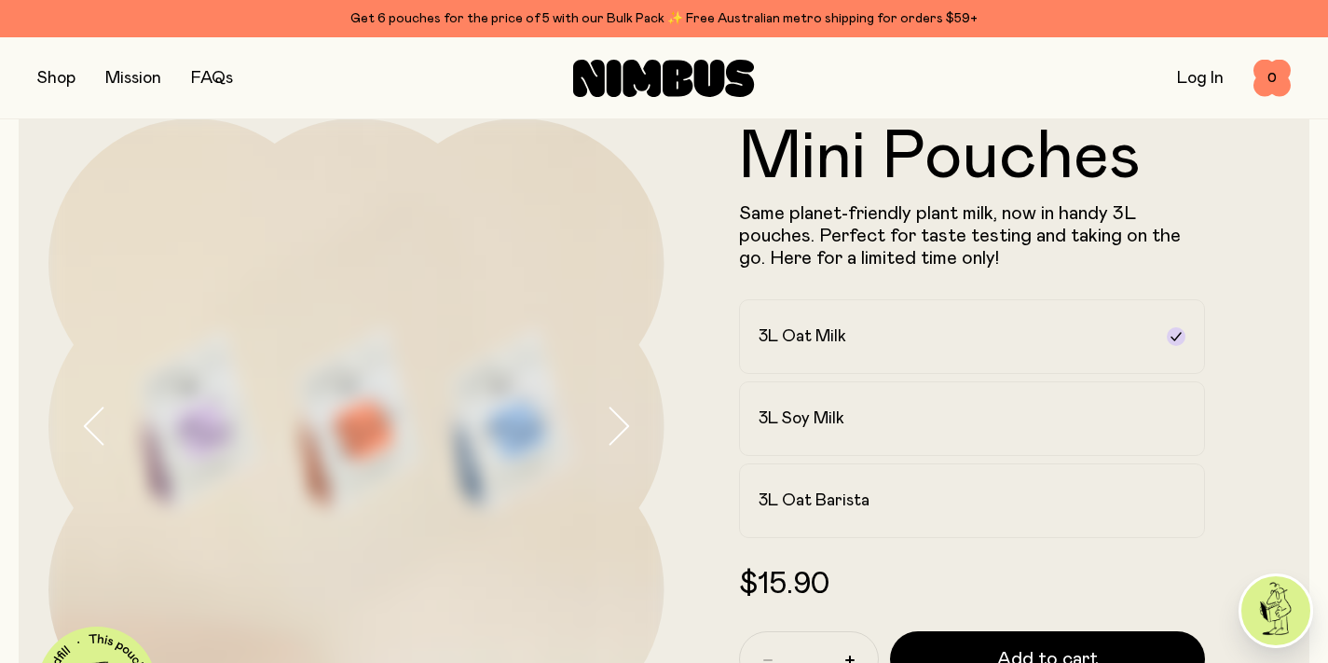
scroll to position [39, 0]
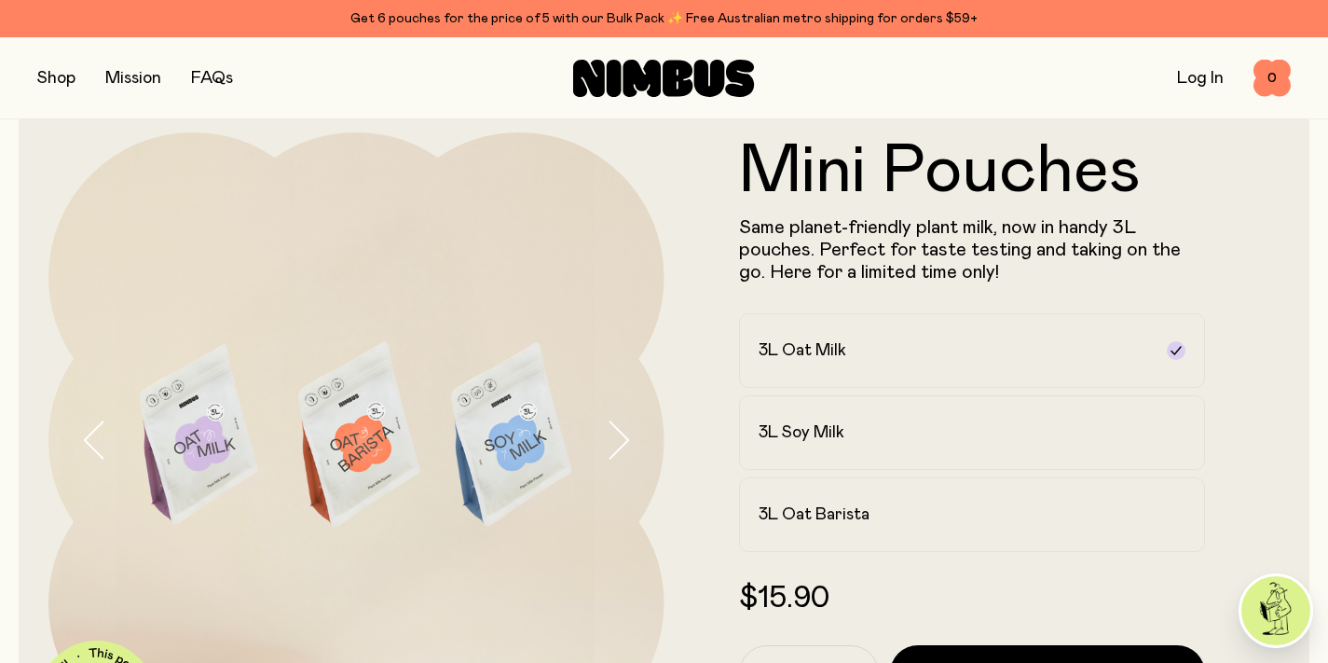
click at [71, 76] on button "button" at bounding box center [56, 78] width 38 height 26
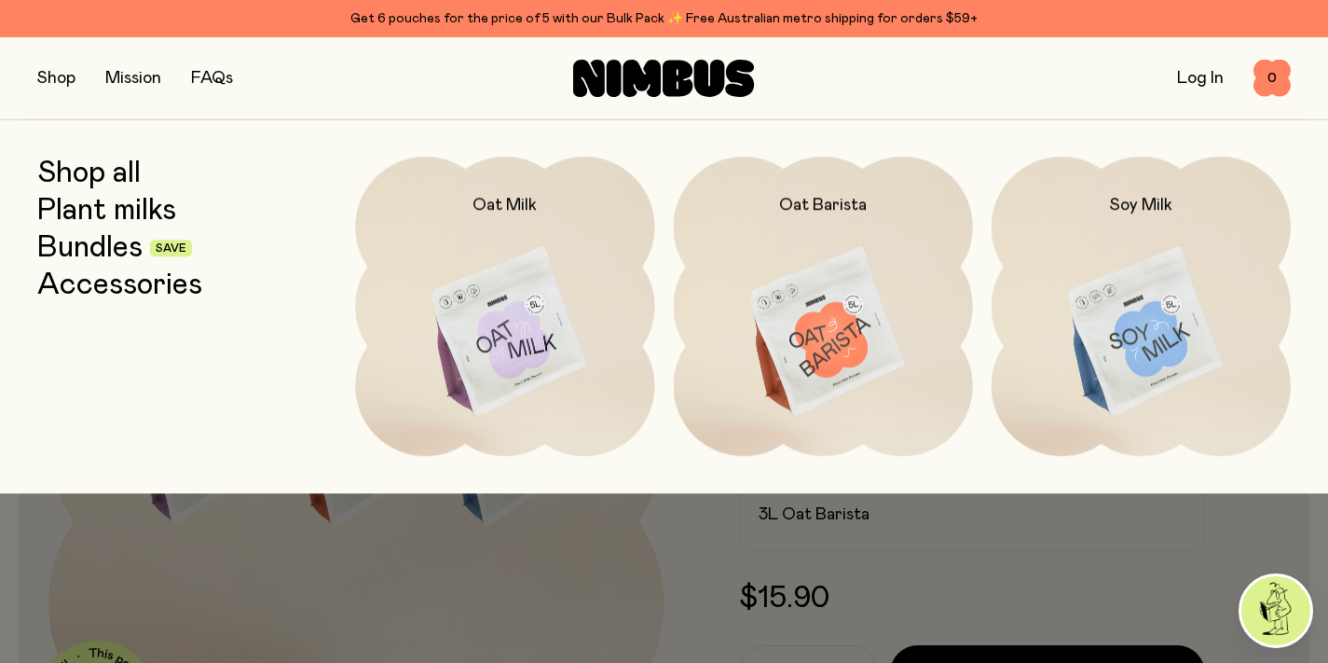
click at [81, 248] on link "Bundles" at bounding box center [89, 248] width 105 height 34
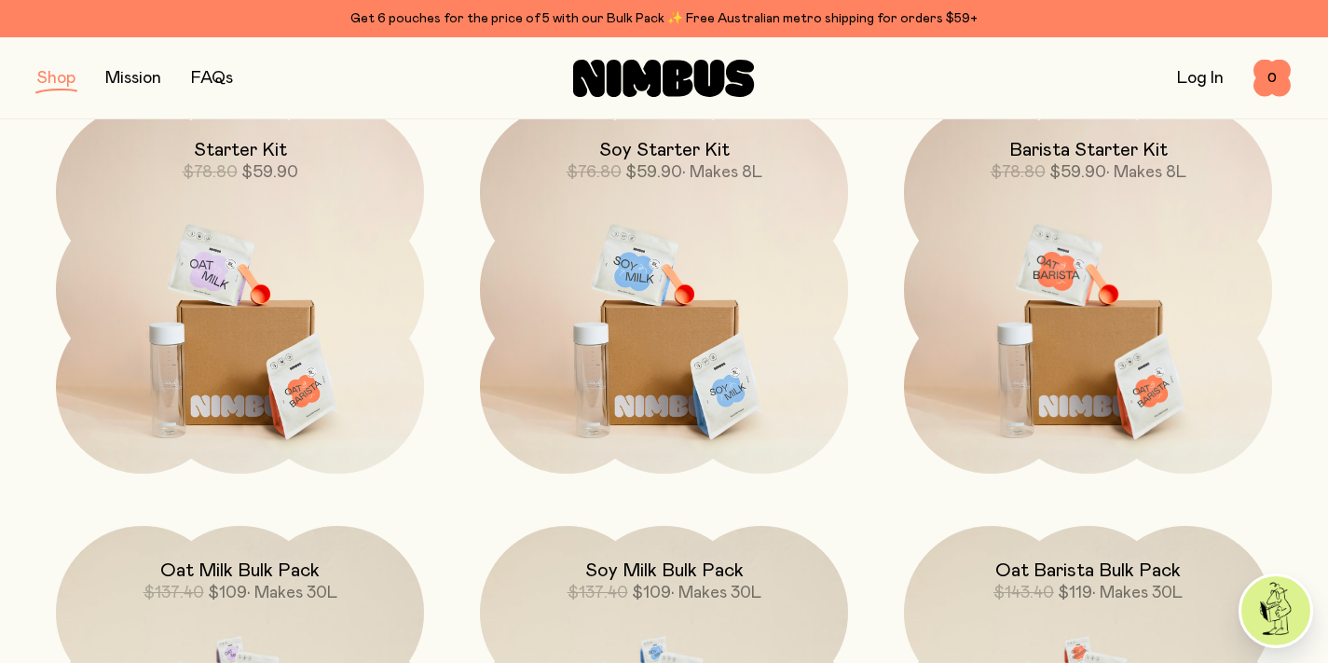
scroll to position [279, 0]
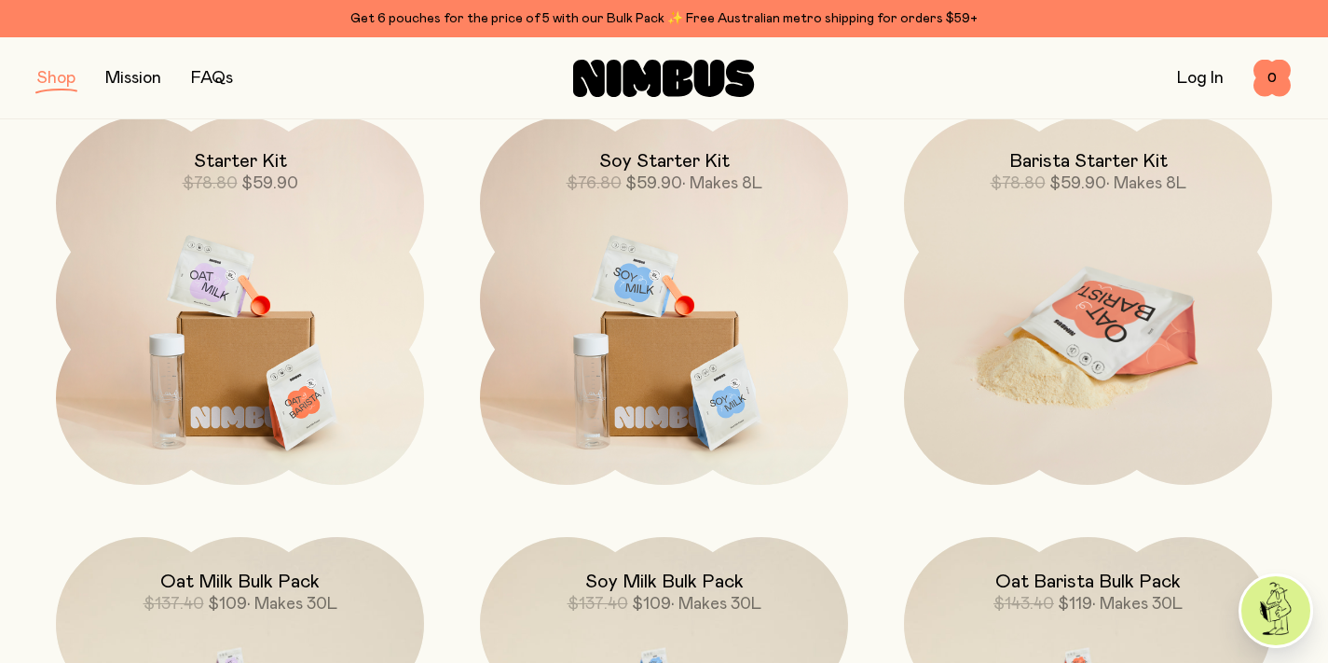
click at [1078, 319] on img at bounding box center [1088, 333] width 368 height 432
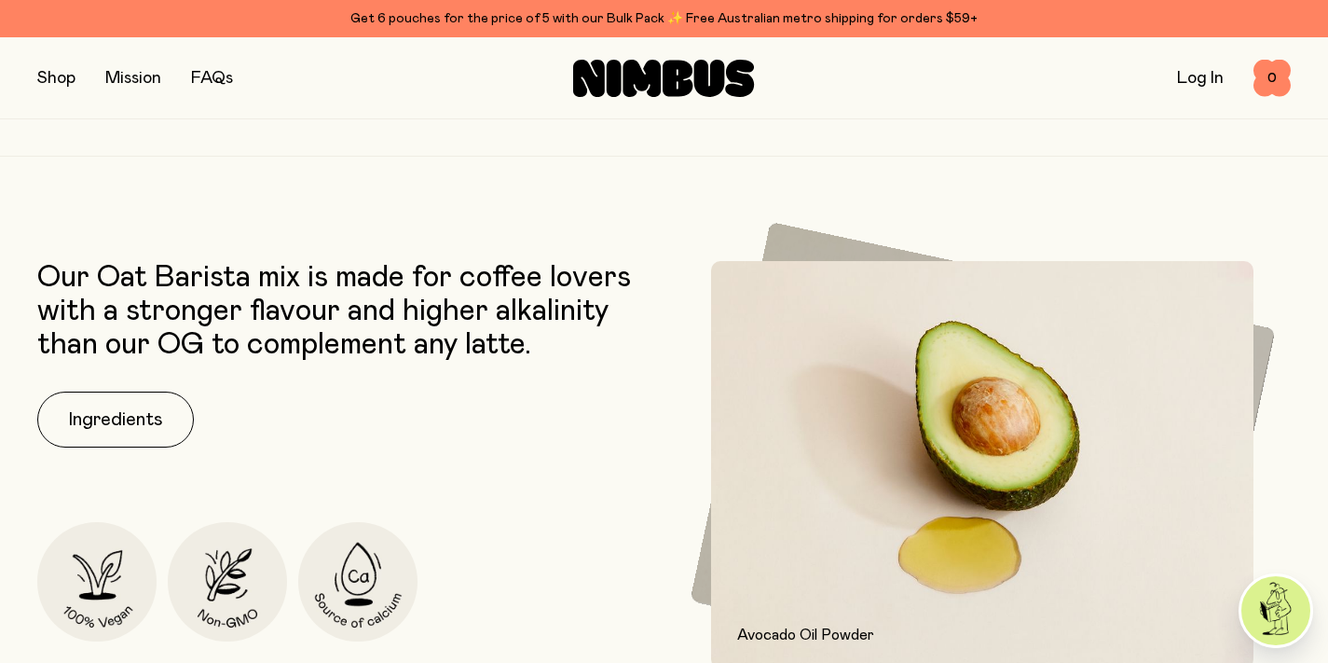
scroll to position [2270, 0]
